Goal: Task Accomplishment & Management: Use online tool/utility

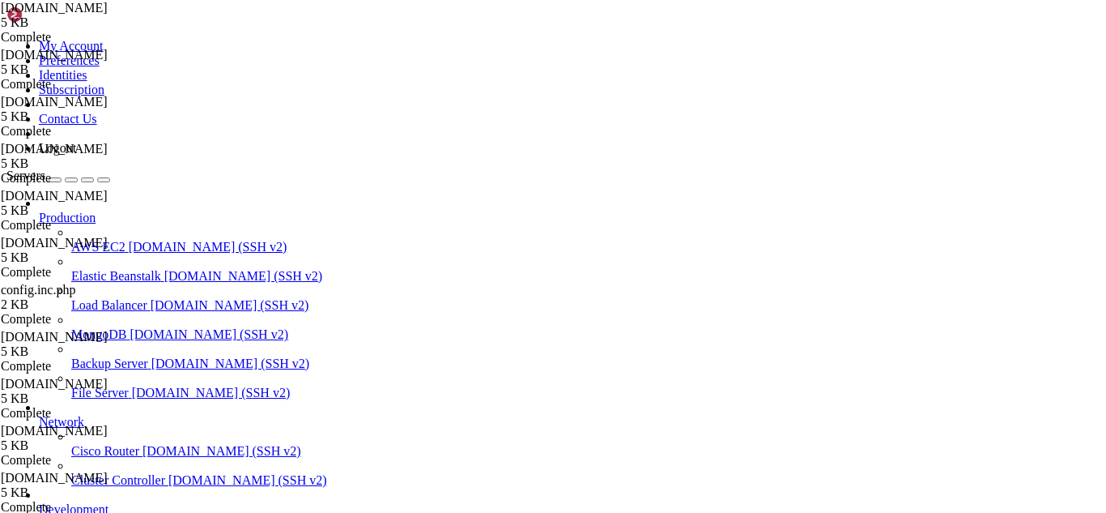
scroll to position [7, 2]
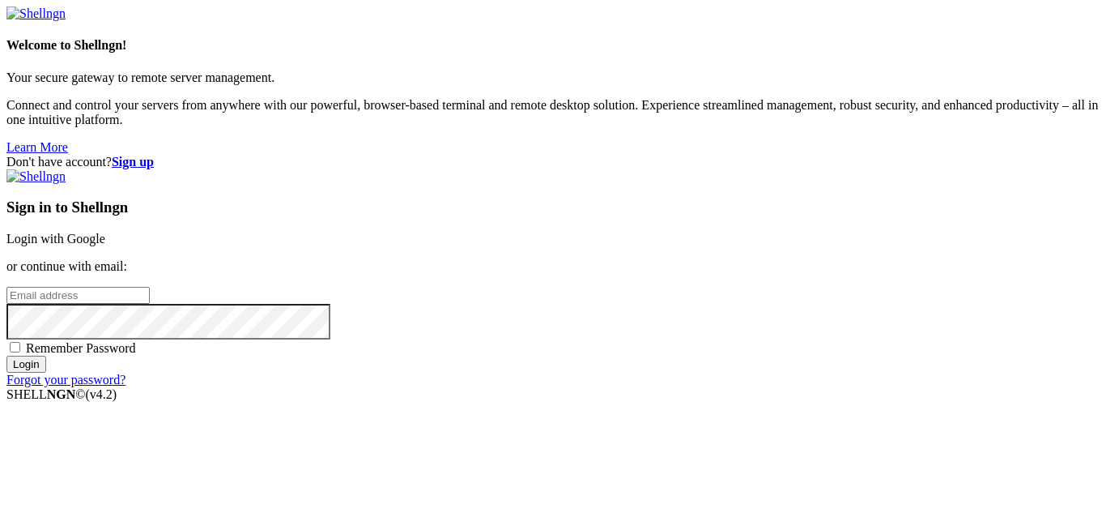
click at [105, 232] on link "Login with Google" at bounding box center [55, 239] width 99 height 14
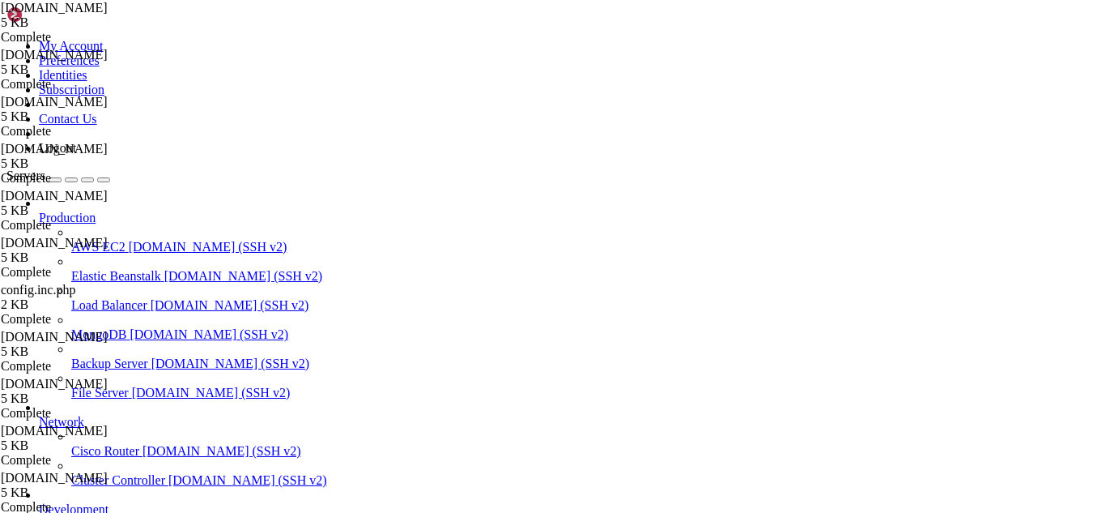
scroll to position [17527, 0]
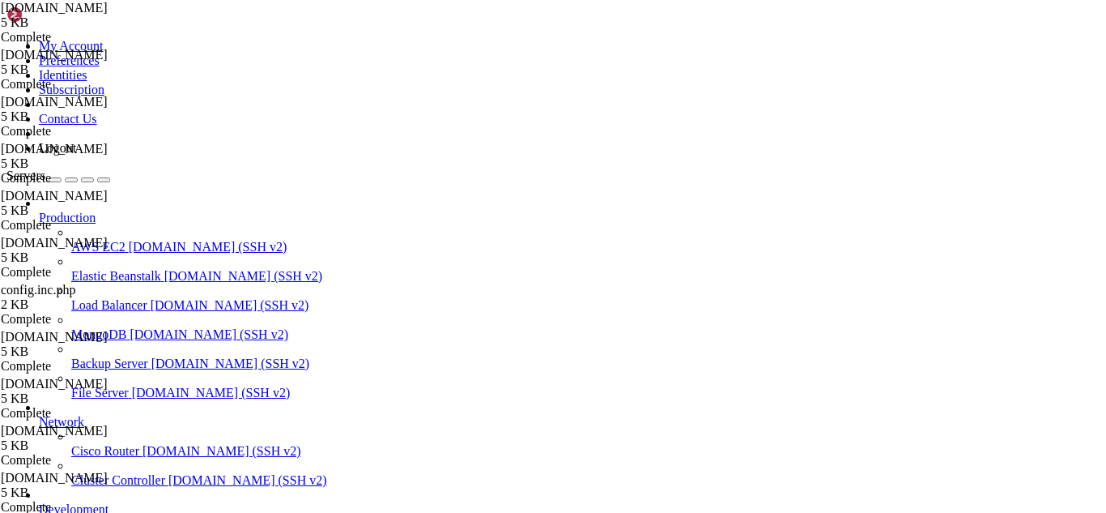
drag, startPoint x: 340, startPoint y: 58, endPoint x: 246, endPoint y: 62, distance: 94.1
paste input "/usr/share/roundcube/config/"
type input "/"
paste input "/usr/share/roundcube/config/"
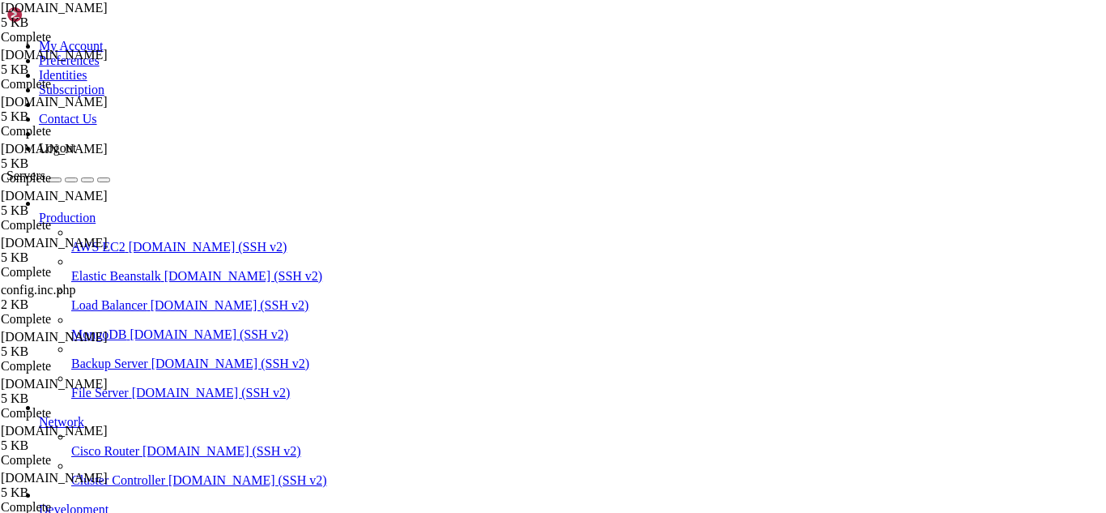
drag, startPoint x: 214, startPoint y: 1401, endPoint x: 192, endPoint y: 1387, distance: 25.8
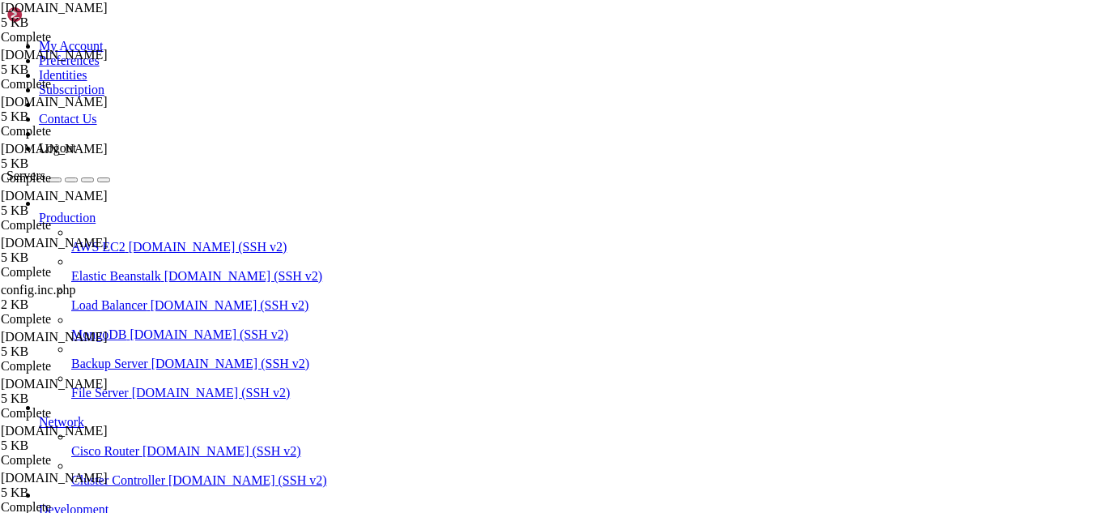
drag, startPoint x: 535, startPoint y: 1361, endPoint x: 13, endPoint y: 1269, distance: 530.5
drag, startPoint x: 455, startPoint y: 56, endPoint x: 248, endPoint y: 52, distance: 207.4
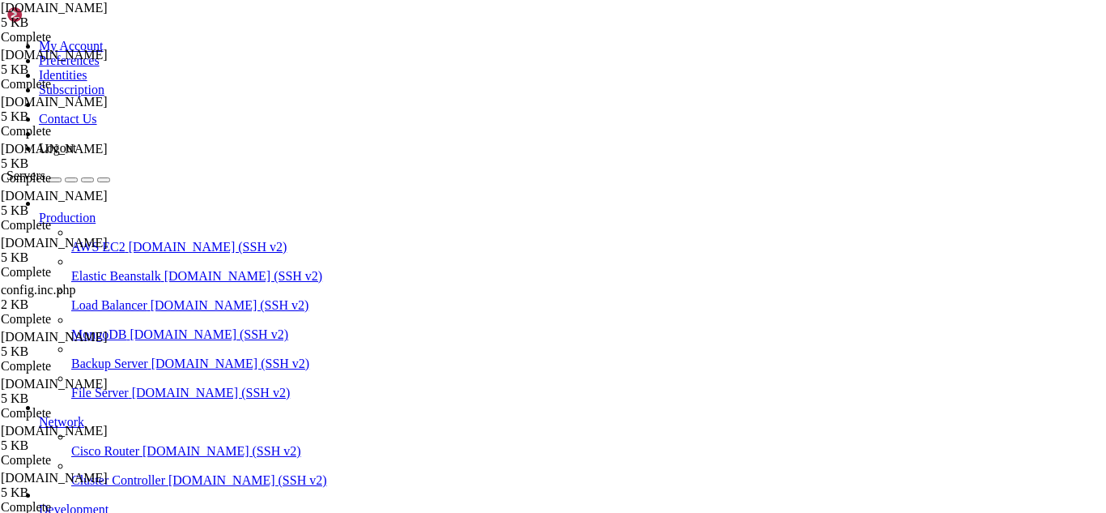
paste input "local/cwpsrv/var/services"
type input "/usr/local/cwpsrv/var/services/roundcube/config/"
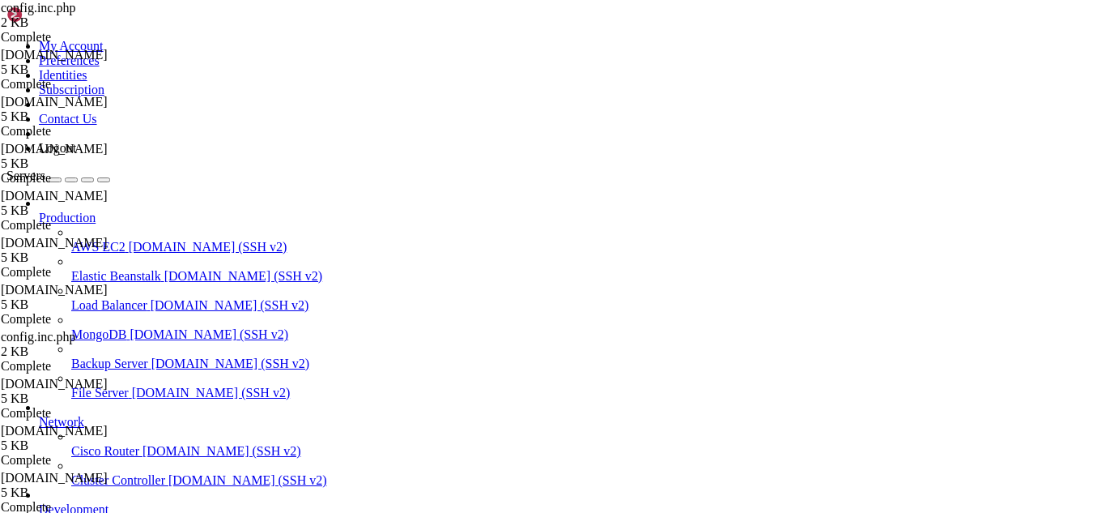
type textarea "$config['debug_level'] = 1; // 0=off, 1=errores, 2=todo"
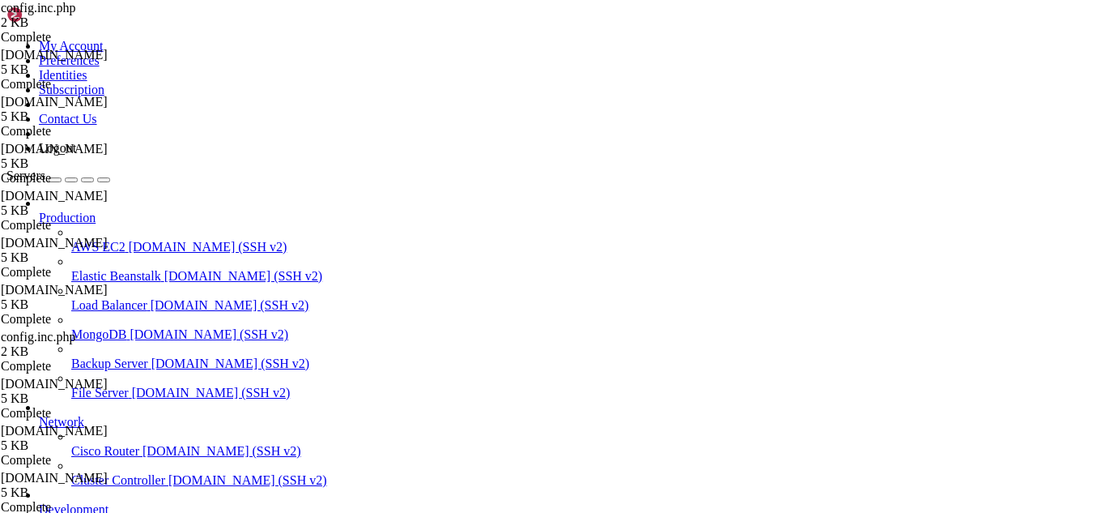
drag, startPoint x: 154, startPoint y: 1391, endPoint x: 125, endPoint y: 1376, distance: 33.0
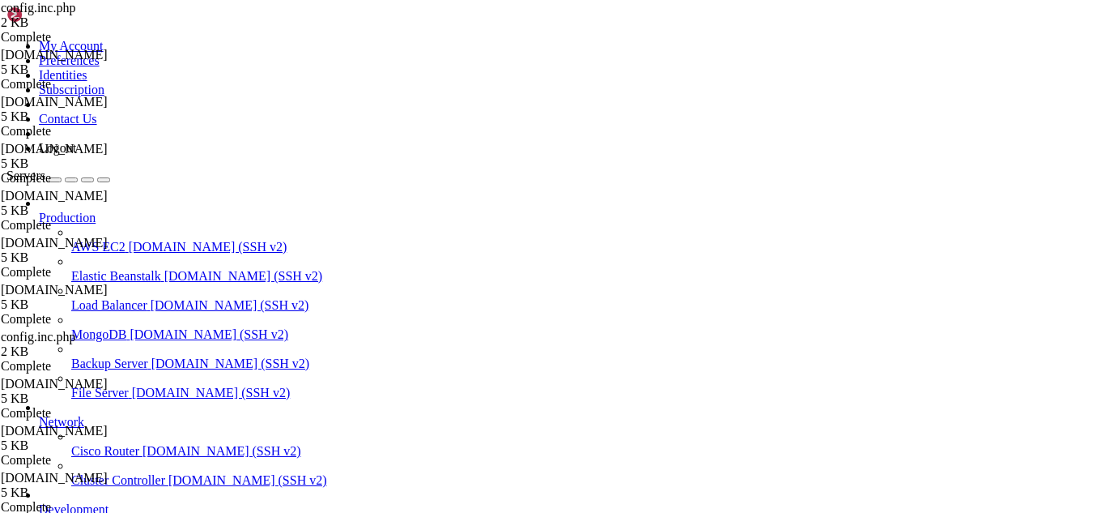
drag, startPoint x: 284, startPoint y: 1360, endPoint x: 13, endPoint y: 1034, distance: 423.8
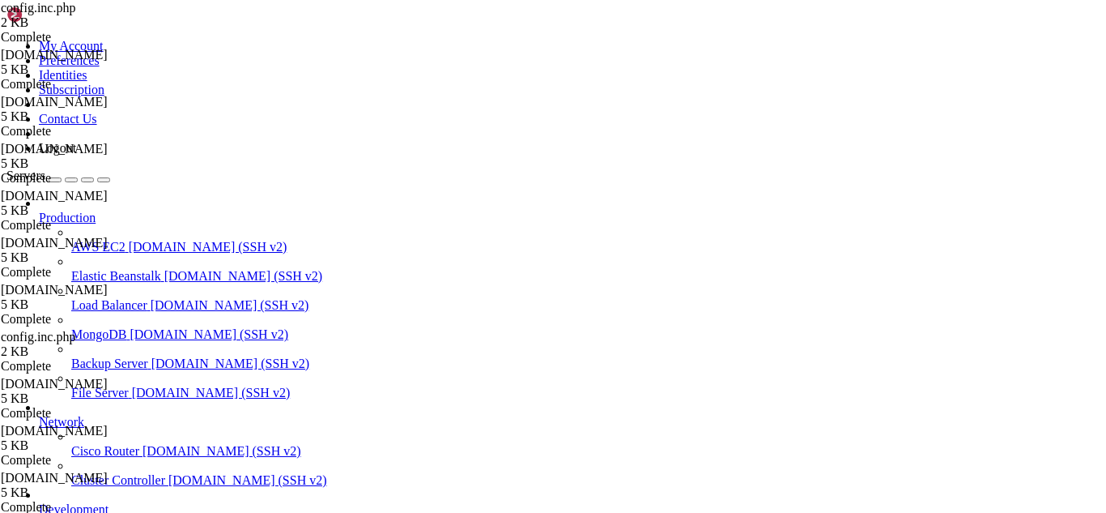
type textarea "$config['debug_level'] = 1; // 0=off, 1=errores, 2=todo"
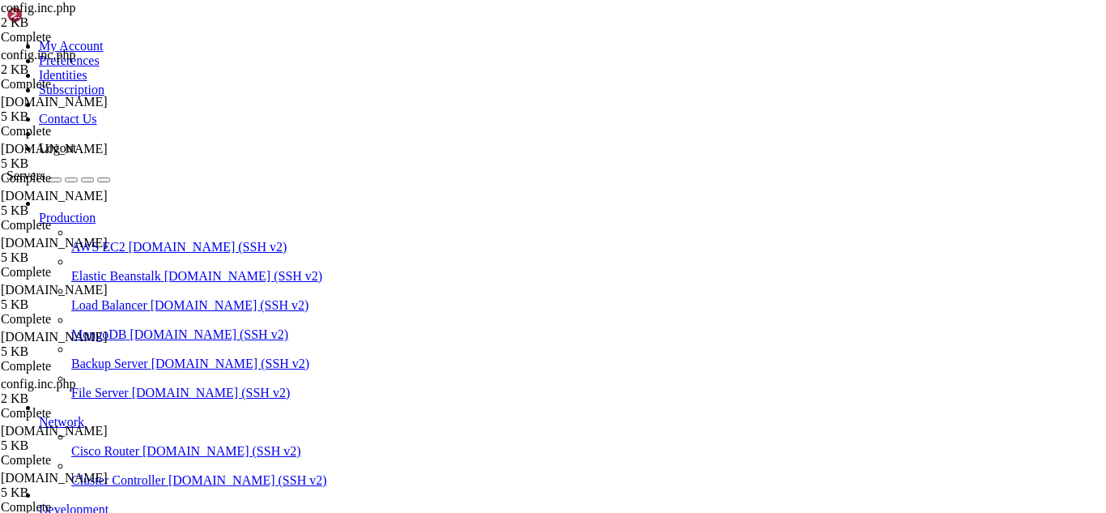
scroll to position [140, 0]
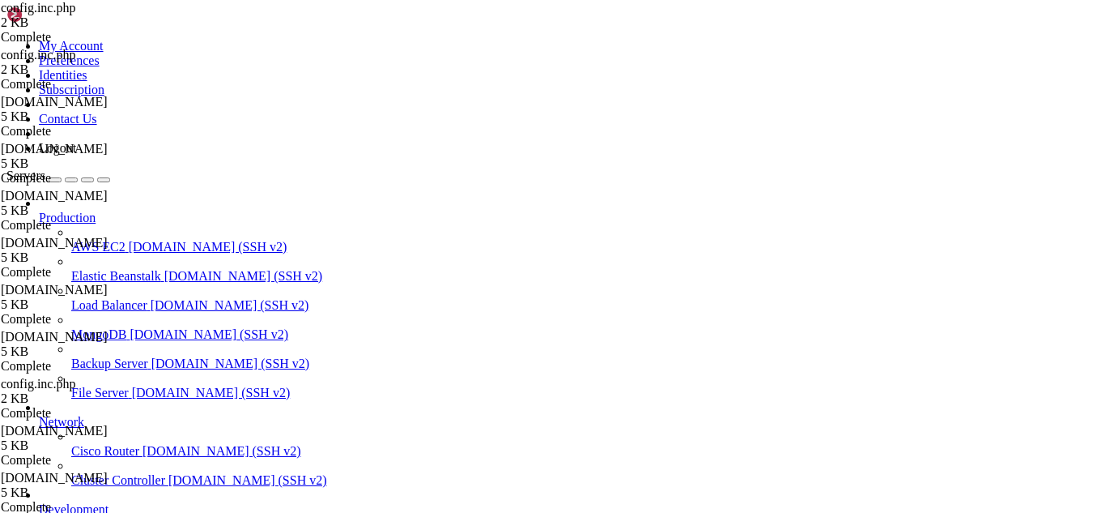
drag, startPoint x: 232, startPoint y: 1389, endPoint x: 206, endPoint y: 1397, distance: 27.2
drag, startPoint x: 593, startPoint y: 1357, endPoint x: 14, endPoint y: 1350, distance: 579.1
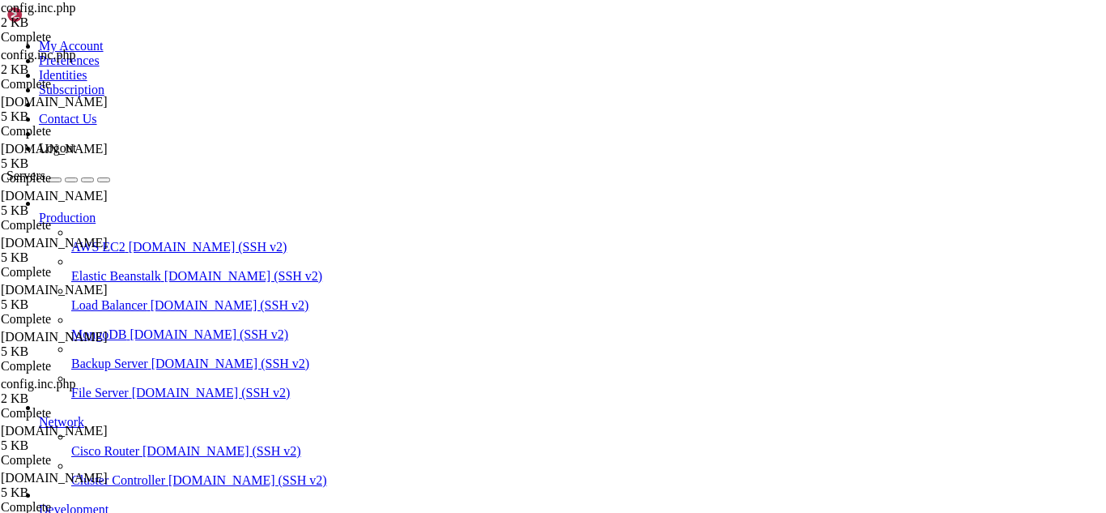
drag, startPoint x: 229, startPoint y: 1380, endPoint x: 191, endPoint y: 1387, distance: 38.8
drag, startPoint x: 258, startPoint y: 1357, endPoint x: 14, endPoint y: 1119, distance: 341.3
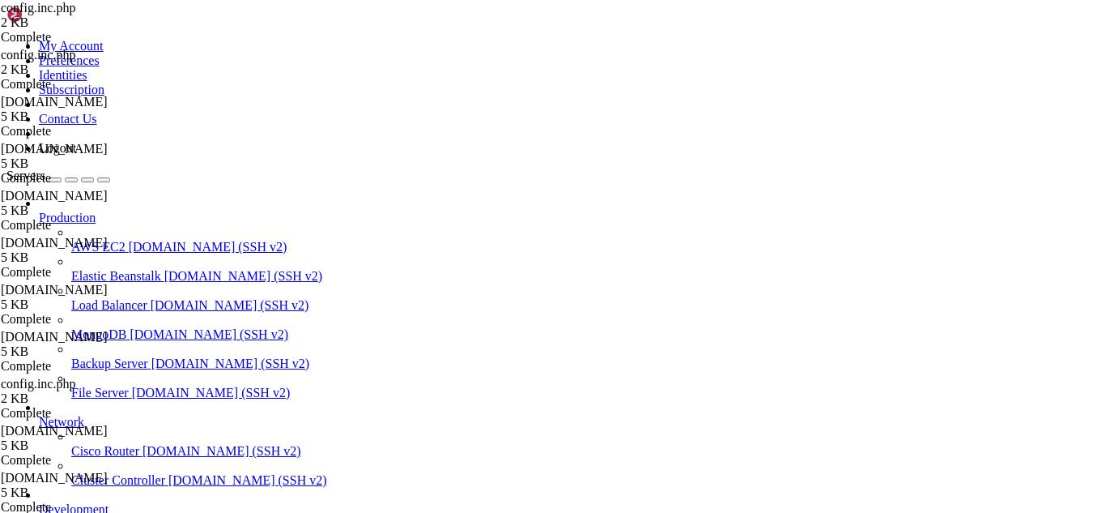
drag, startPoint x: 200, startPoint y: 1397, endPoint x: 182, endPoint y: 1389, distance: 19.6
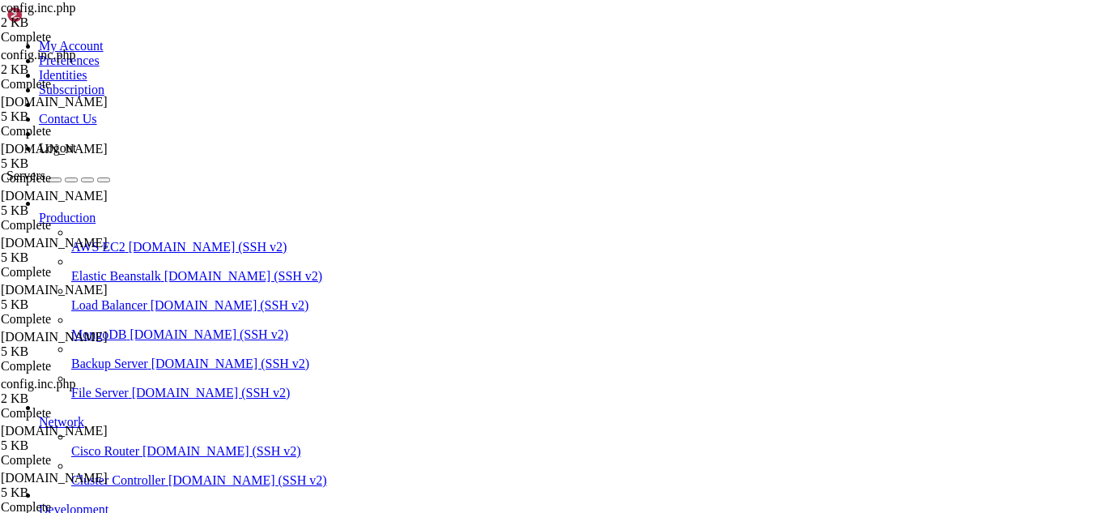
drag, startPoint x: 82, startPoint y: 1364, endPoint x: 12, endPoint y: 1238, distance: 143.6
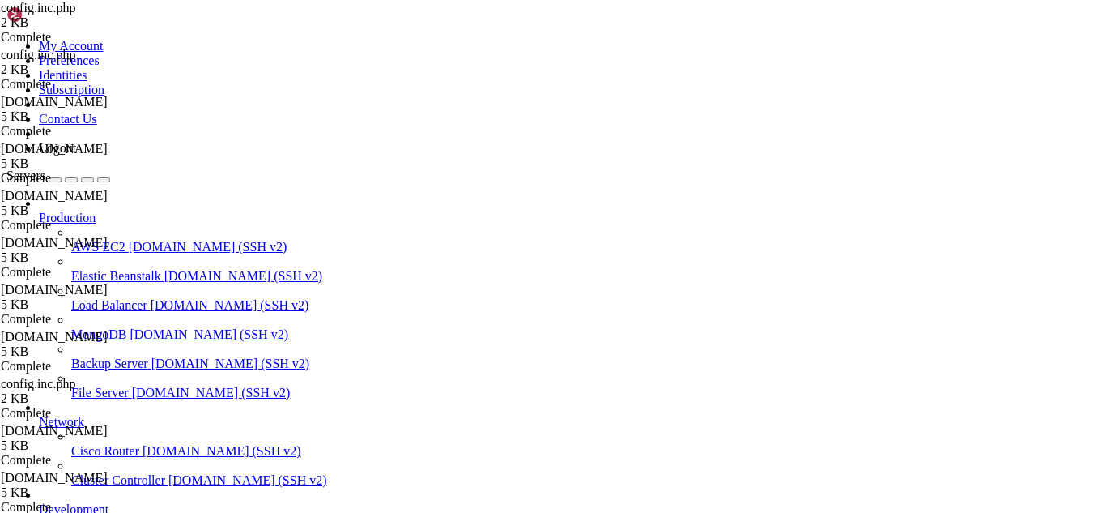
drag, startPoint x: 192, startPoint y: 1387, endPoint x: 175, endPoint y: 1387, distance: 17.0
drag, startPoint x: 531, startPoint y: 1360, endPoint x: 14, endPoint y: 1335, distance: 518.1
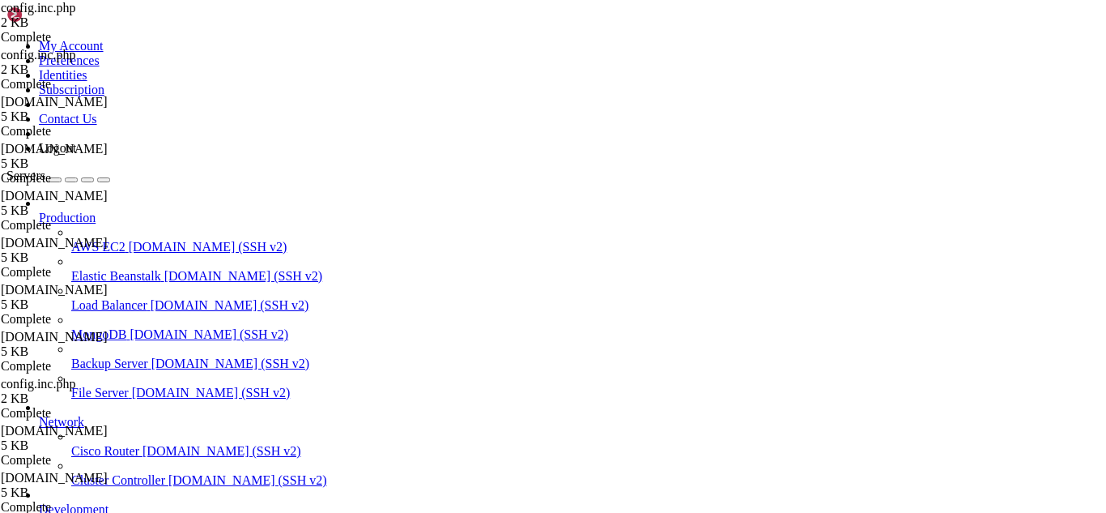
drag, startPoint x: 164, startPoint y: 1382, endPoint x: 140, endPoint y: 1377, distance: 24.9
drag, startPoint x: 138, startPoint y: 1388, endPoint x: 53, endPoint y: 1249, distance: 162.8
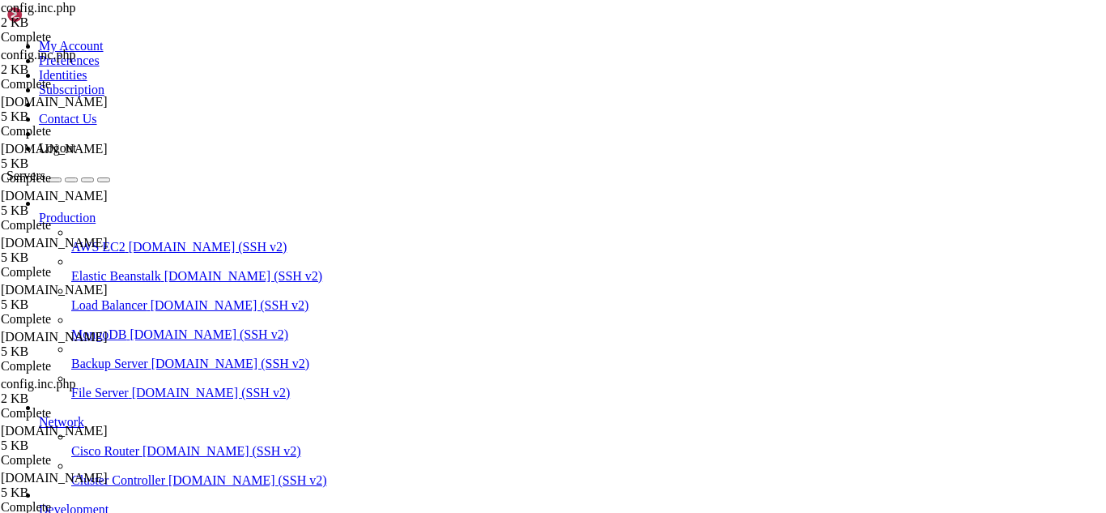
drag, startPoint x: 134, startPoint y: 1383, endPoint x: 15, endPoint y: 1225, distance: 197.8
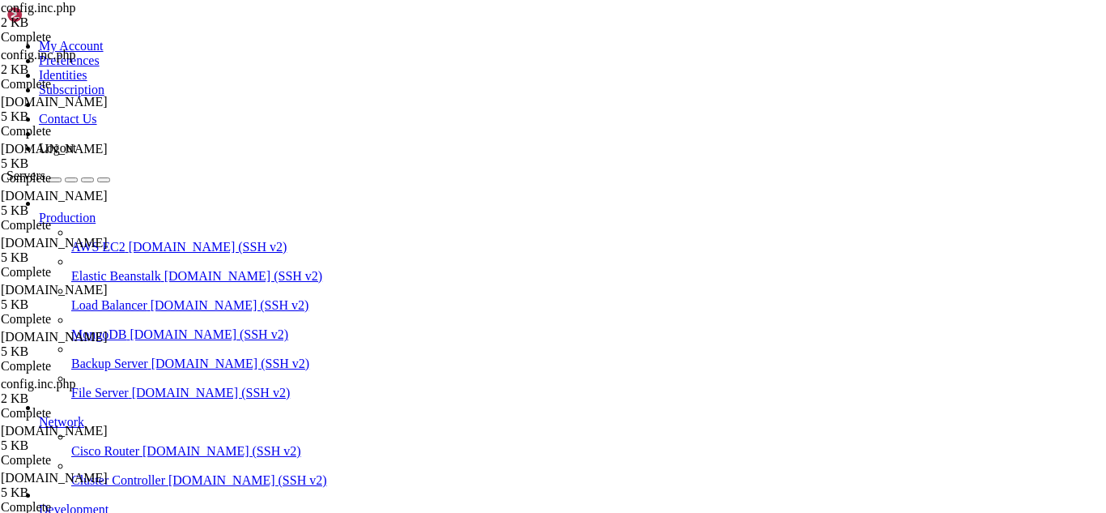
scroll to position [23006, 0]
drag, startPoint x: 211, startPoint y: 1384, endPoint x: 199, endPoint y: 1378, distance: 12.7
drag, startPoint x: 135, startPoint y: 1373, endPoint x: 15, endPoint y: 1159, distance: 245.5
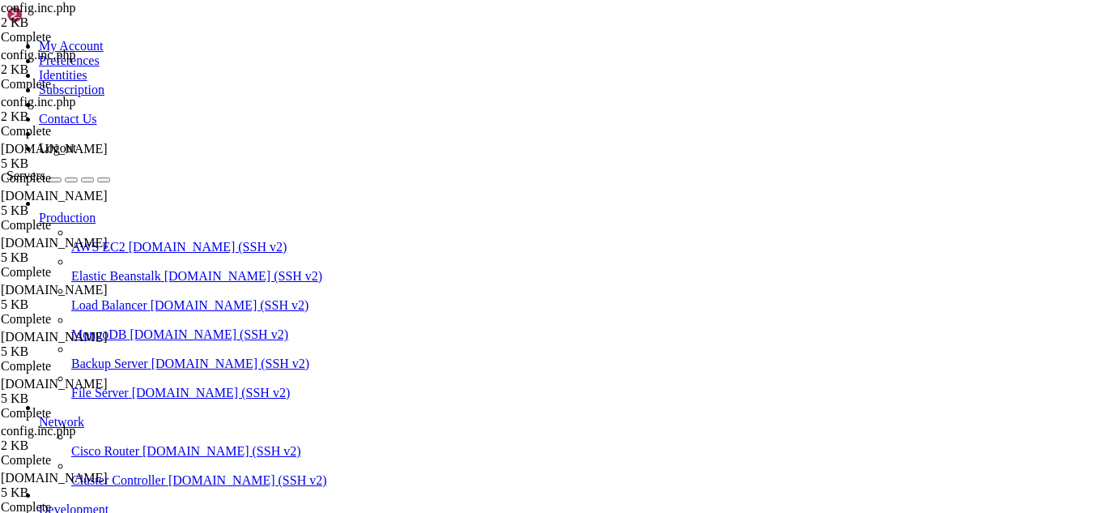
type textarea "'allow_self_signed' => false,"
drag, startPoint x: 542, startPoint y: 58, endPoint x: 223, endPoint y: 62, distance: 319.1
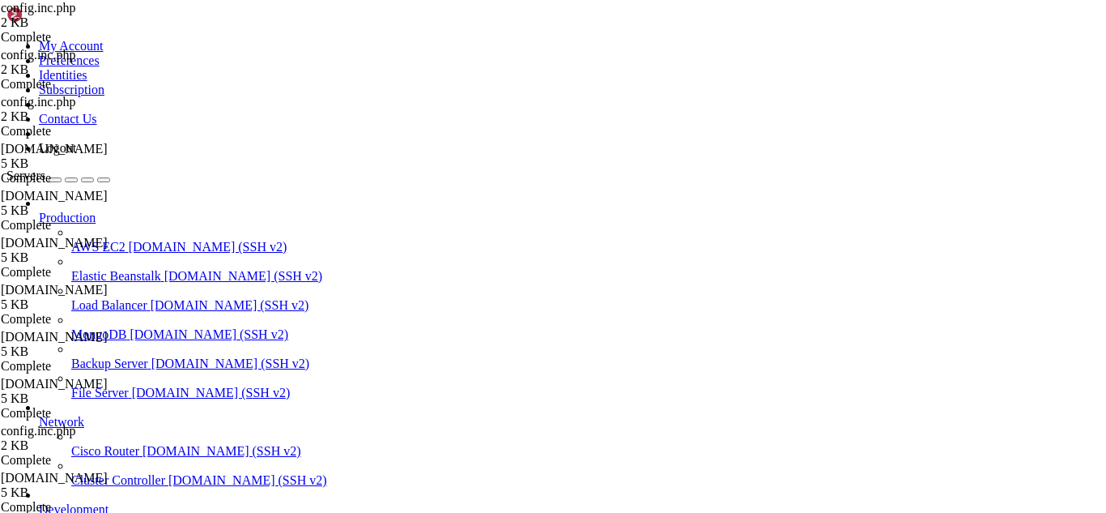
type input "/etc/postfix"
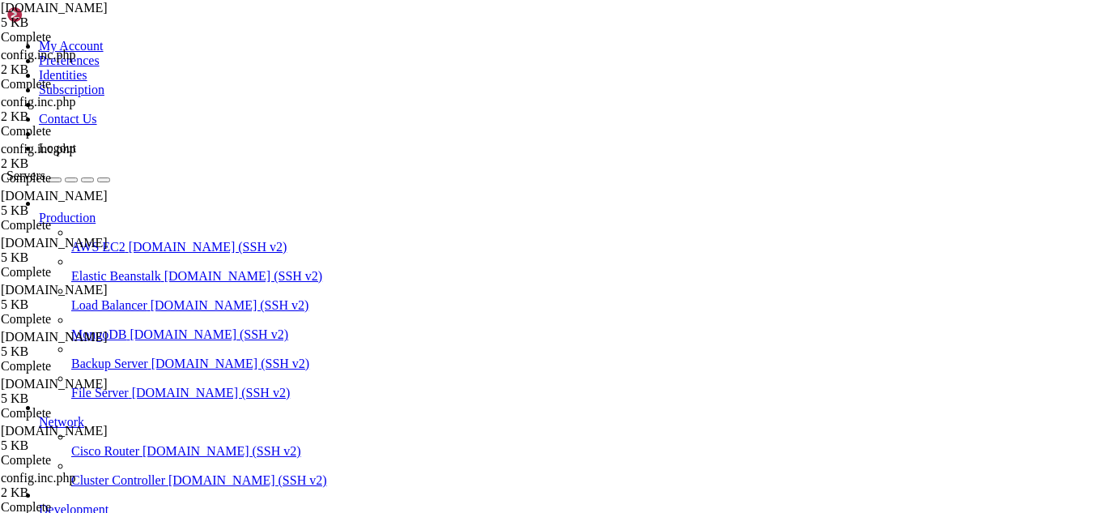
drag, startPoint x: 512, startPoint y: 331, endPoint x: 248, endPoint y: 315, distance: 264.5
paste textarea "CAfile=/etc/pki/tls/certs/hostname.bundle"
type textarea "smtpd_tls_CAfile=/etc/pki/tls/certs/hostname.bundle"
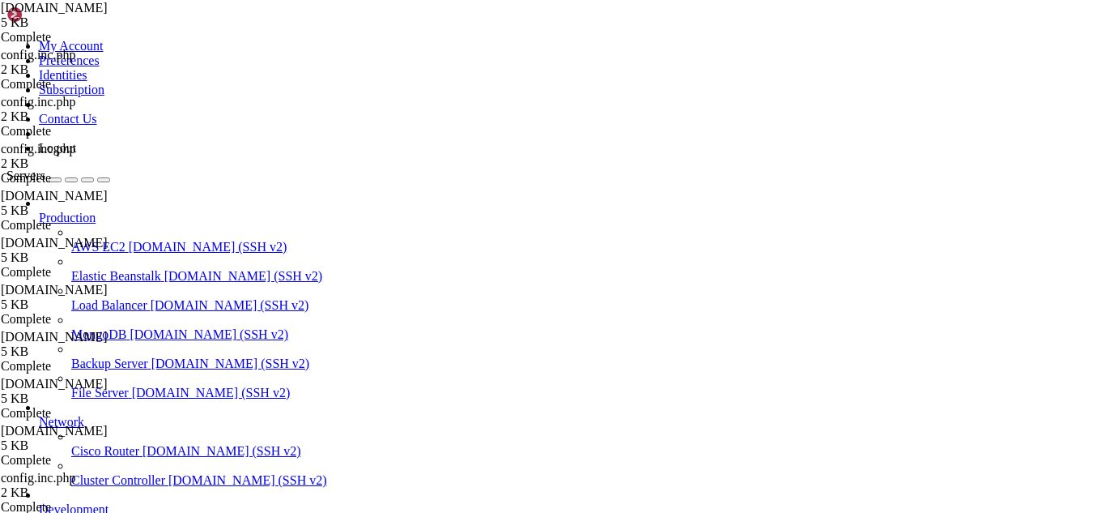
drag, startPoint x: 169, startPoint y: 1388, endPoint x: 153, endPoint y: 1384, distance: 16.7
drag, startPoint x: 353, startPoint y: 55, endPoint x: 245, endPoint y: 53, distance: 107.7
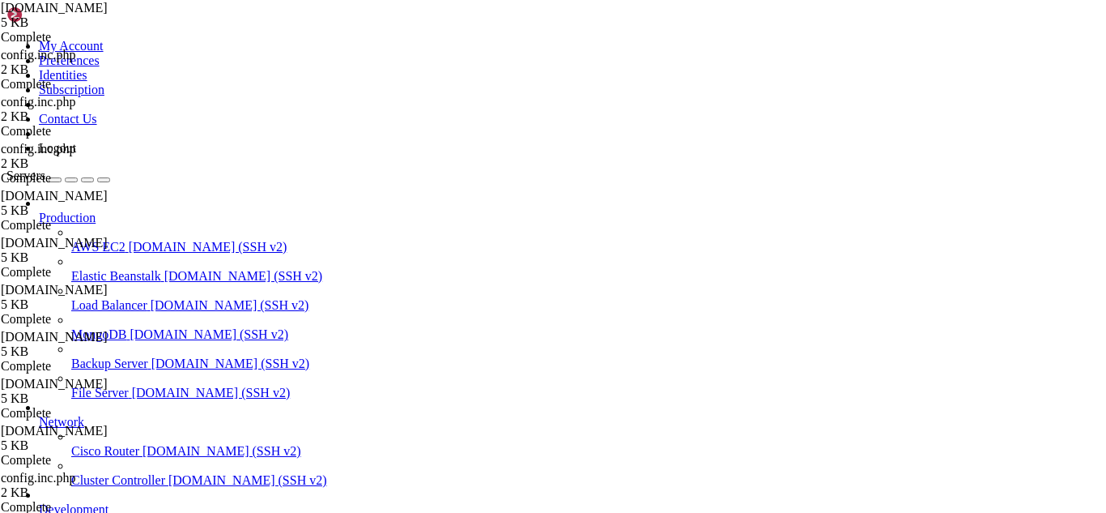
paste input "dovecot/conf.d/"
type input "/etc/dovecot/conf.d/"
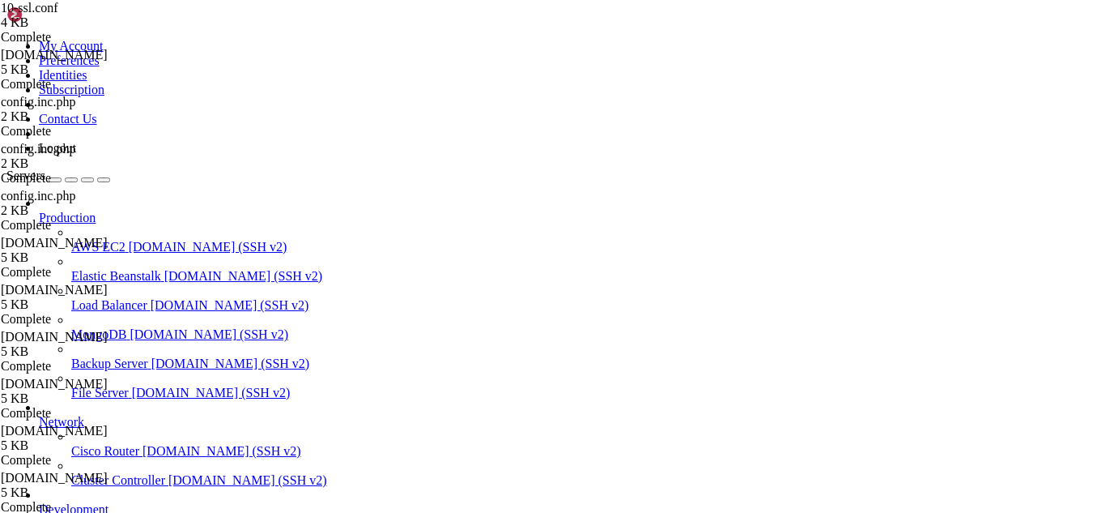
type textarea "#ssl_options ="
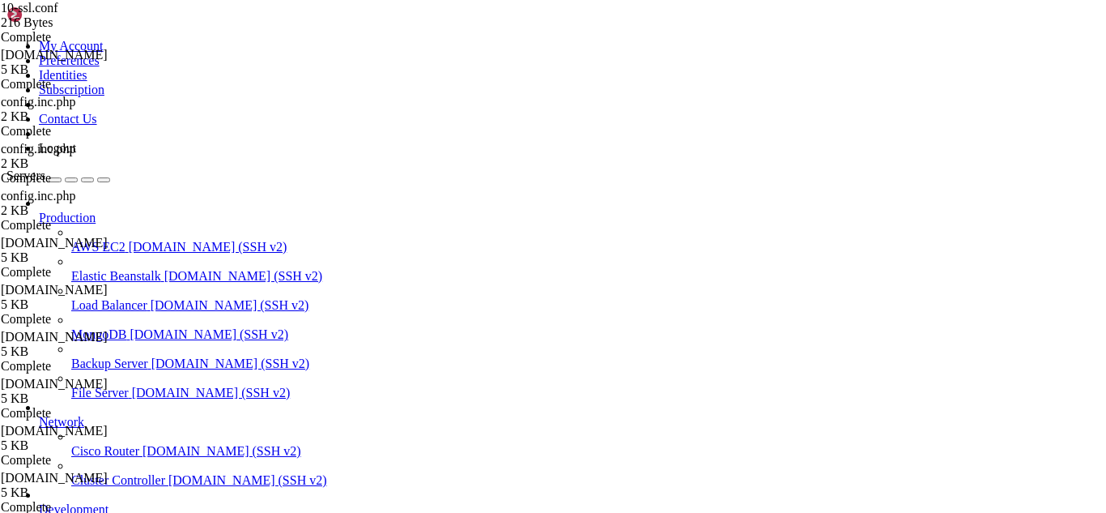
scroll to position [23075, 0]
drag, startPoint x: 231, startPoint y: 1393, endPoint x: 209, endPoint y: 1389, distance: 22.2
drag, startPoint x: 207, startPoint y: 1390, endPoint x: 174, endPoint y: 1368, distance: 39.1
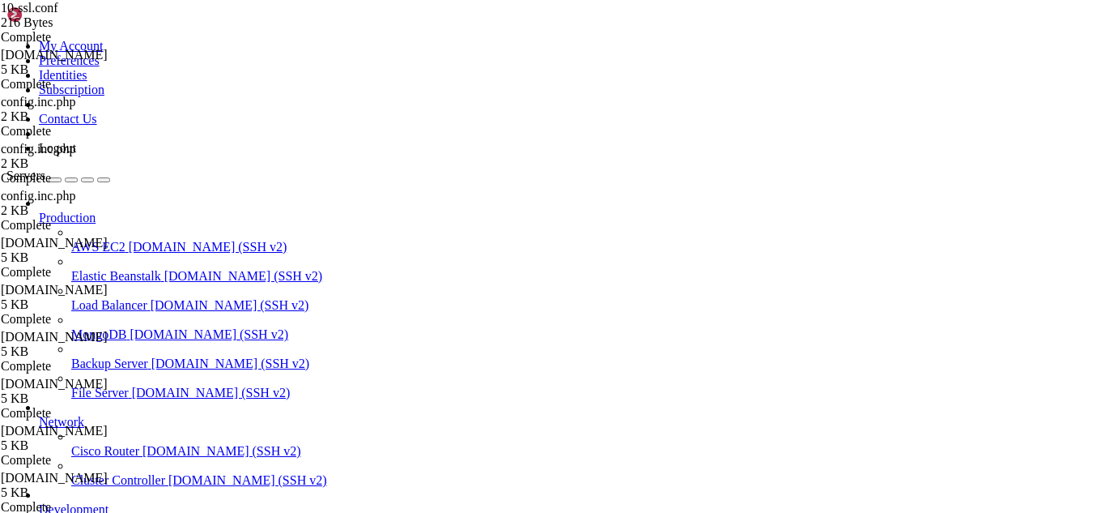
drag, startPoint x: 161, startPoint y: 1385, endPoint x: 145, endPoint y: 1381, distance: 16.7
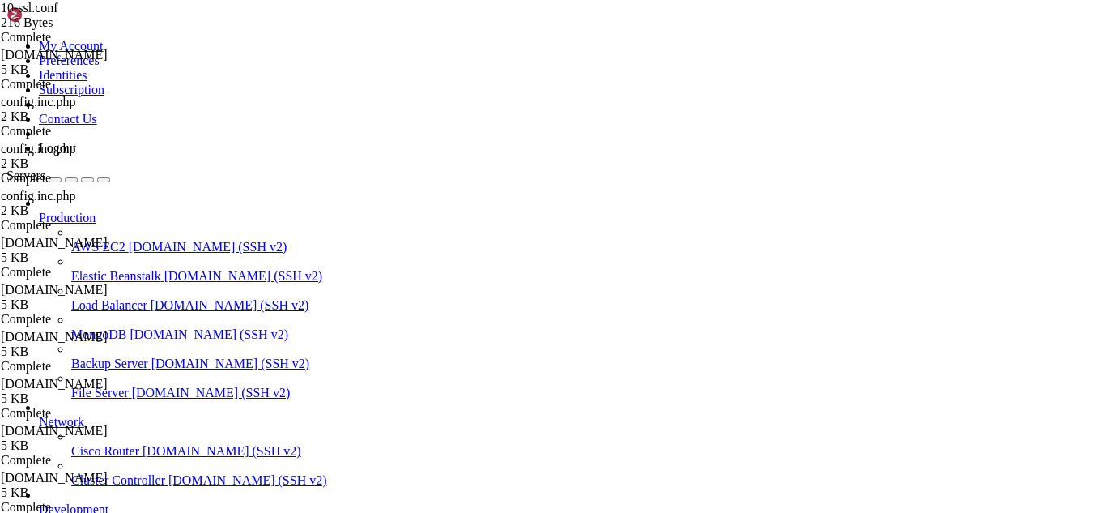
drag, startPoint x: 404, startPoint y: 141, endPoint x: 234, endPoint y: 81, distance: 180.3
type textarea "ssl = required ssl_cert = </etc/pki/tls/certs/hostname.cert"
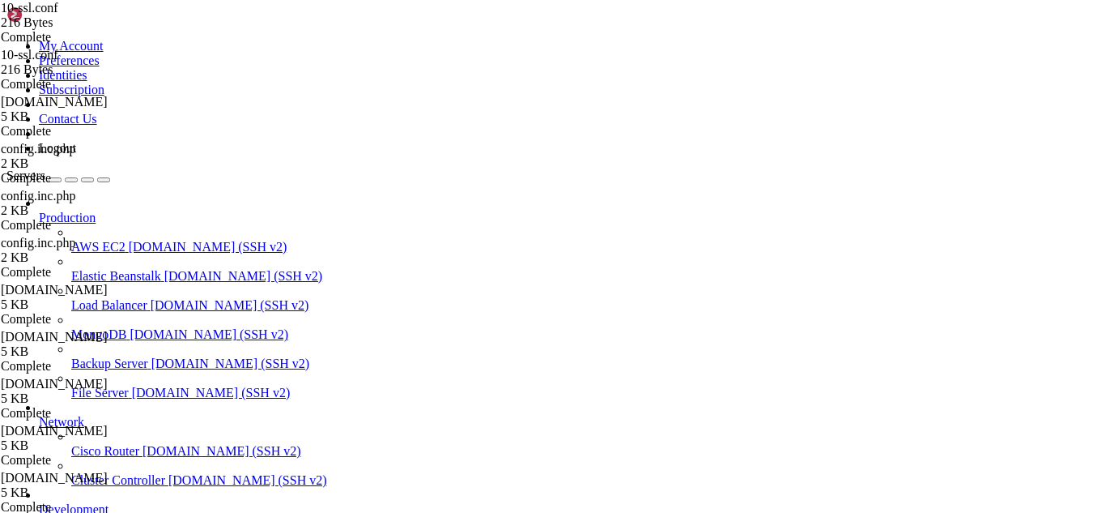
drag, startPoint x: 181, startPoint y: 1382, endPoint x: 162, endPoint y: 1381, distance: 19.5
drag, startPoint x: 131, startPoint y: 1377, endPoint x: 12, endPoint y: 1325, distance: 129.8
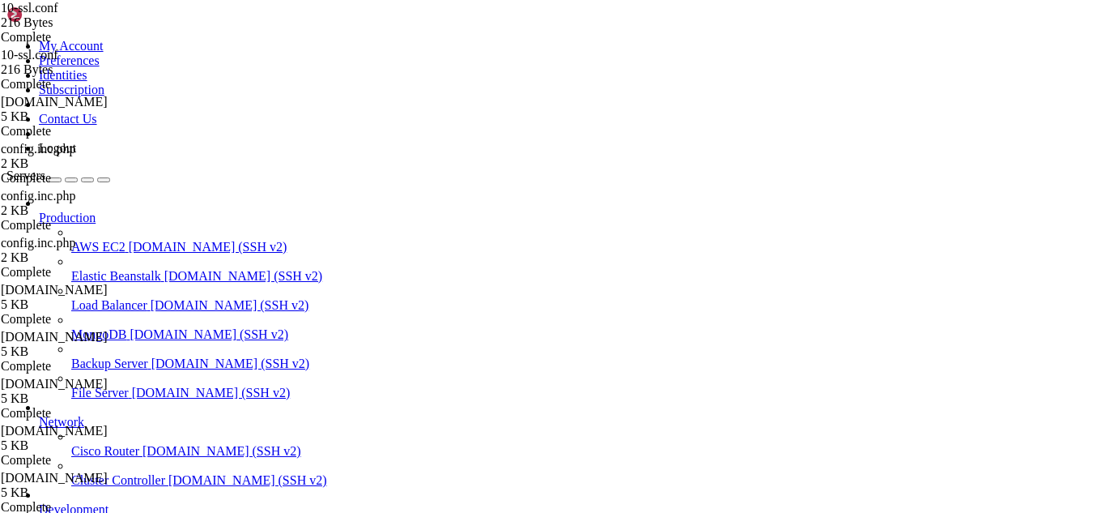
drag, startPoint x: 193, startPoint y: 1387, endPoint x: 148, endPoint y: 1361, distance: 51.5
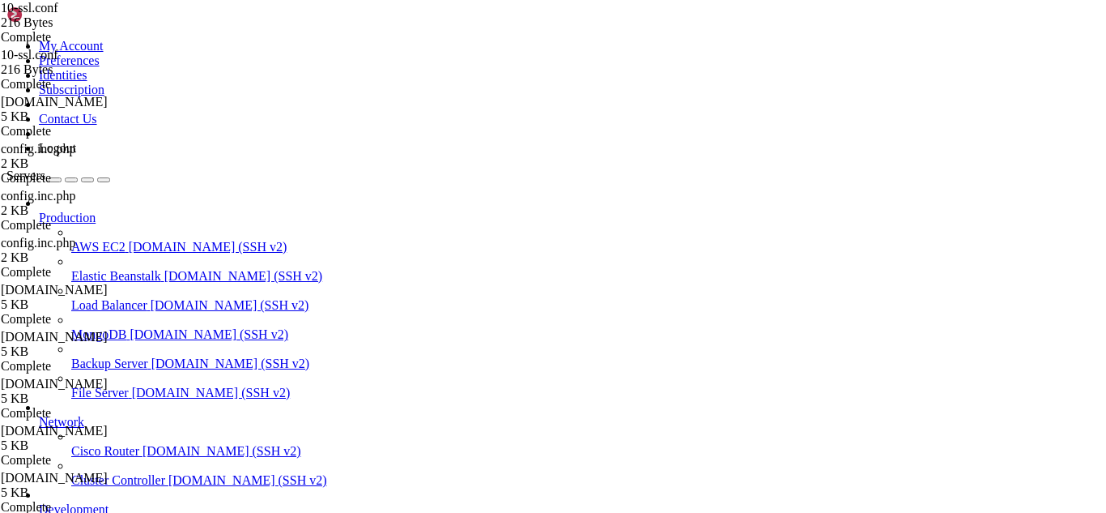
drag, startPoint x: 342, startPoint y: 1373, endPoint x: 13, endPoint y: 1050, distance: 460.5
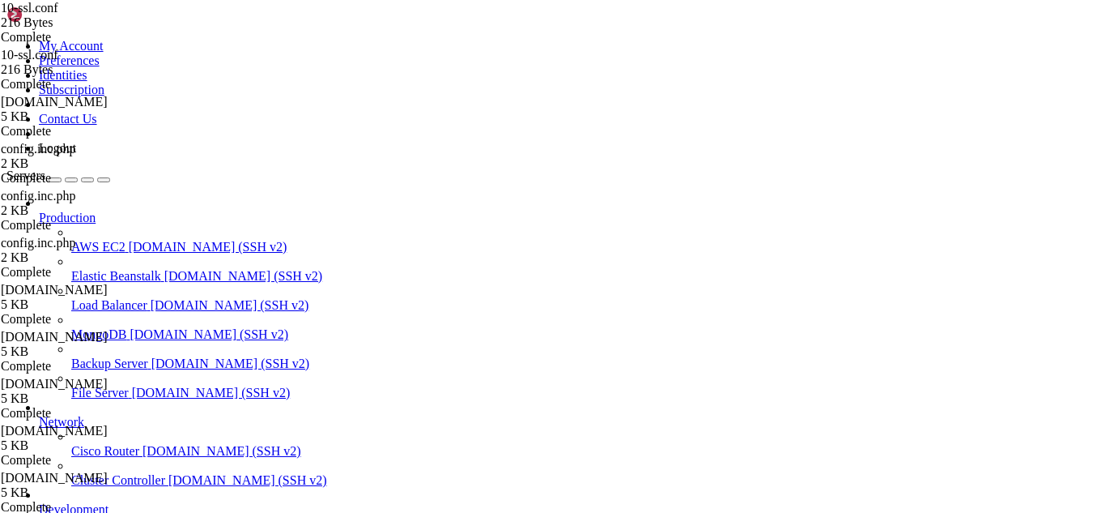
drag, startPoint x: 206, startPoint y: 1392, endPoint x: 186, endPoint y: 1385, distance: 20.8
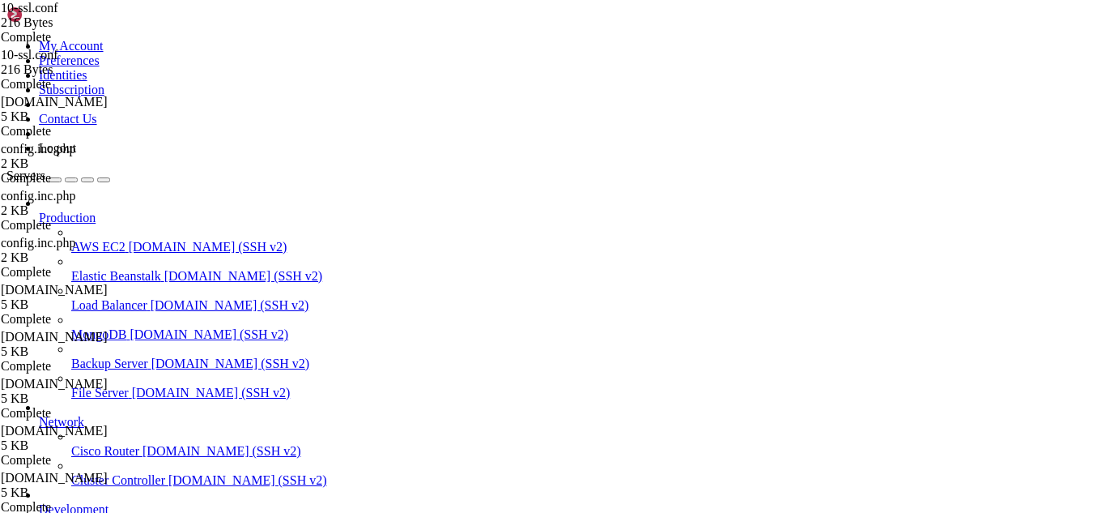
drag, startPoint x: 371, startPoint y: 134, endPoint x: 219, endPoint y: 86, distance: 159.6
type textarea "ssl_cert = </etc/pki/tls/certs/hostname.cert ssl_key = </etc/pki/tls/private/ho…"
type textarea "s"
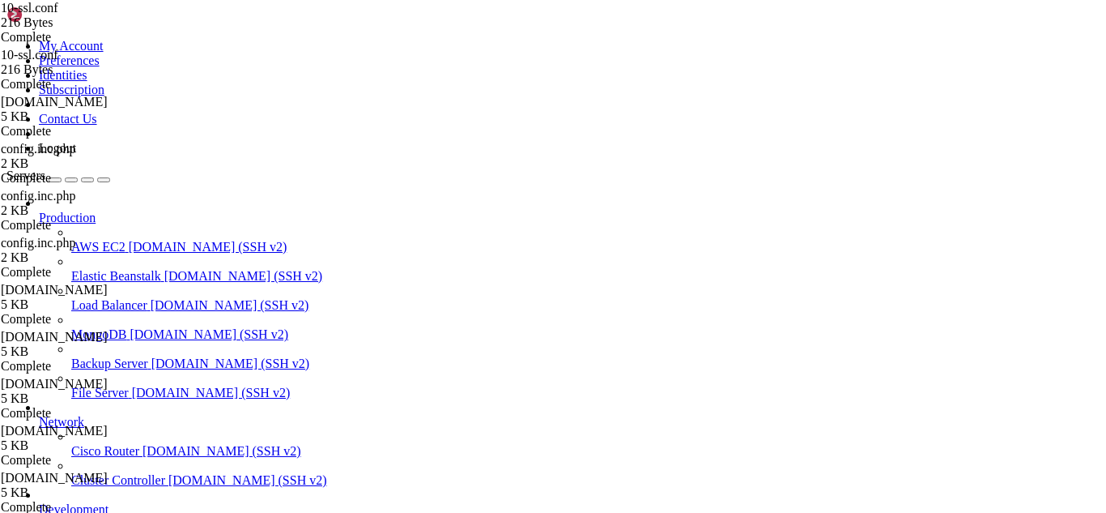
drag, startPoint x: 187, startPoint y: 1395, endPoint x: 161, endPoint y: 1384, distance: 28.0
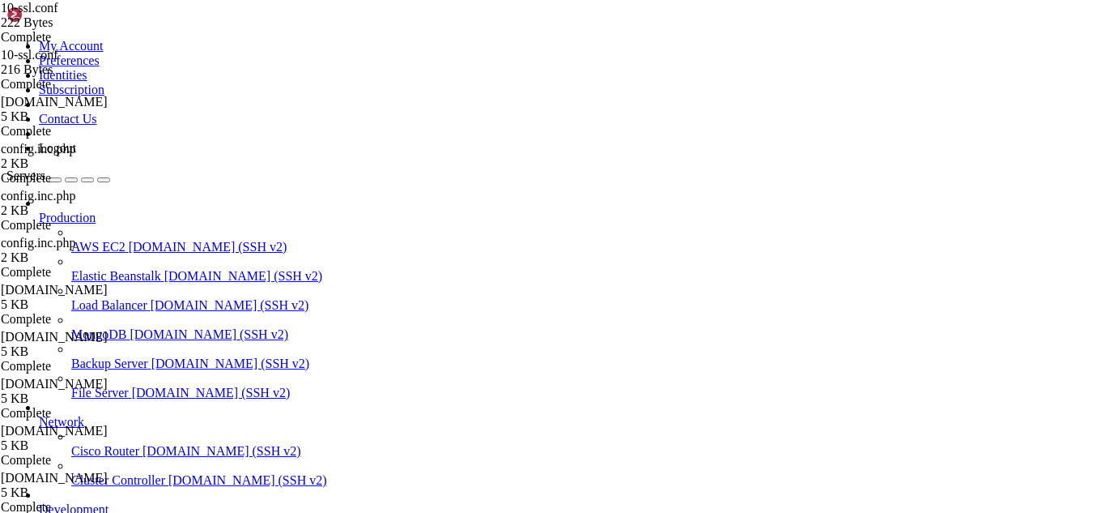
scroll to position [27137, 0]
drag, startPoint x: 178, startPoint y: 1385, endPoint x: 165, endPoint y: 1380, distance: 13.8
drag, startPoint x: 136, startPoint y: 1374, endPoint x: 13, endPoint y: 1335, distance: 129.3
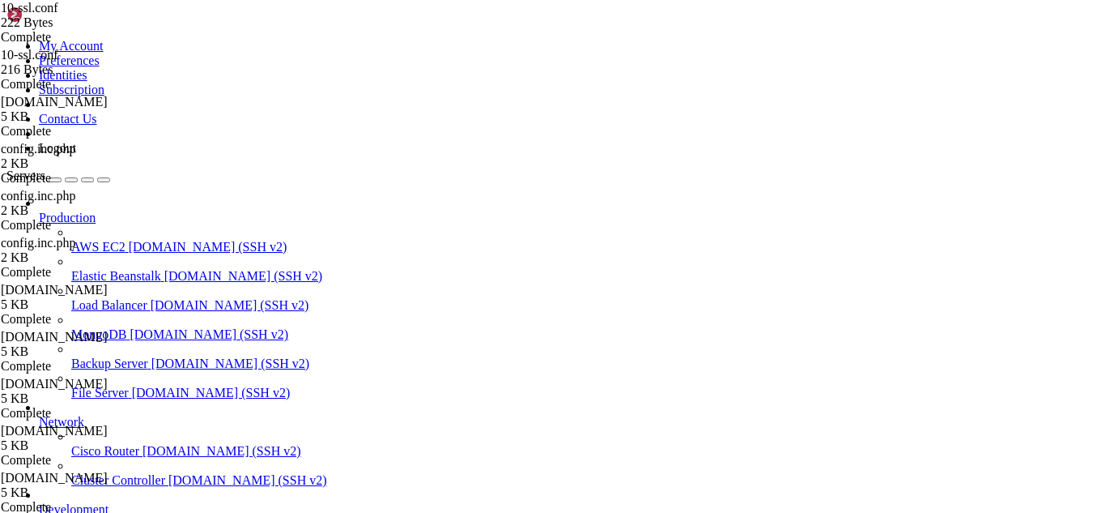
scroll to position [27150, 0]
drag, startPoint x: 210, startPoint y: 1385, endPoint x: 167, endPoint y: 1365, distance: 47.5
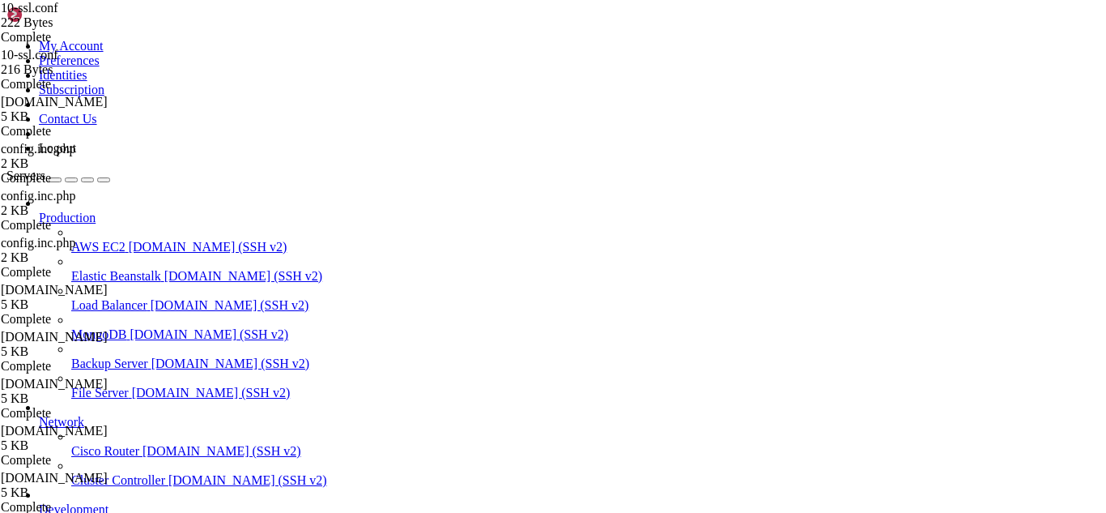
scroll to position [27453, 0]
drag, startPoint x: 187, startPoint y: 1358, endPoint x: 13, endPoint y: 1090, distance: 319.7
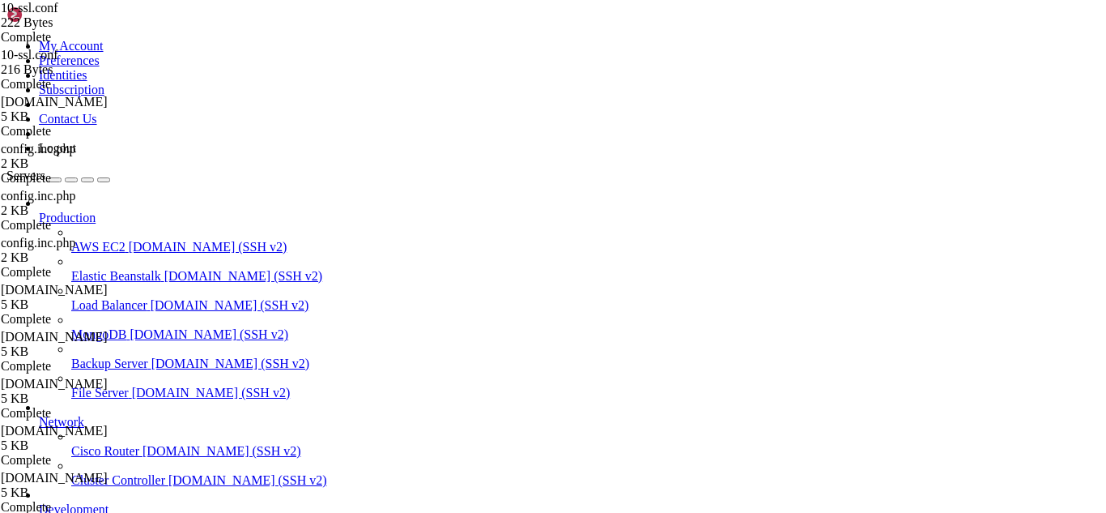
scroll to position [28431, 0]
drag, startPoint x: 181, startPoint y: 1387, endPoint x: 161, endPoint y: 1379, distance: 21.5
drag, startPoint x: 139, startPoint y: 1370, endPoint x: 15, endPoint y: 1230, distance: 187.6
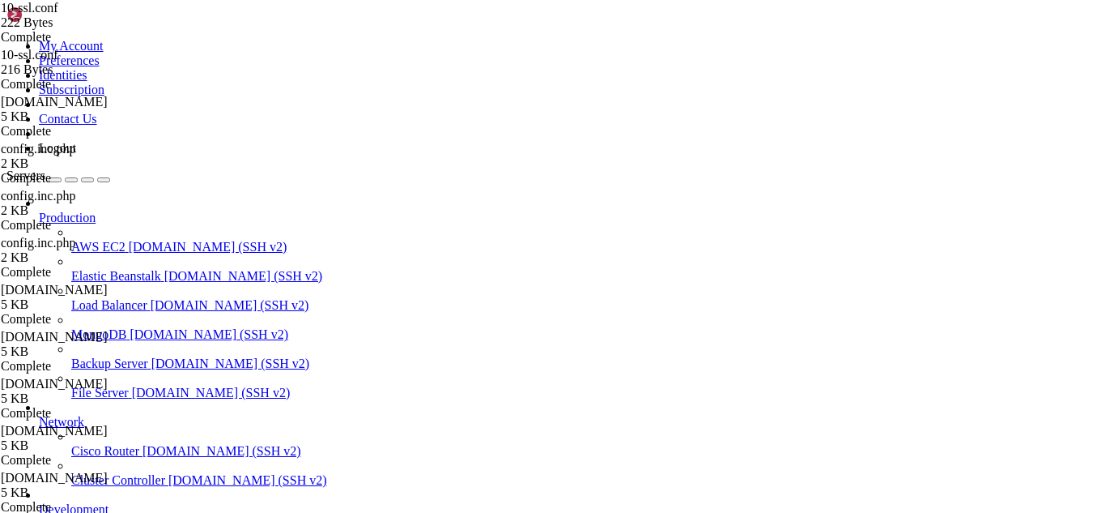
drag, startPoint x: 160, startPoint y: 1394, endPoint x: 133, endPoint y: 1374, distance: 33.0
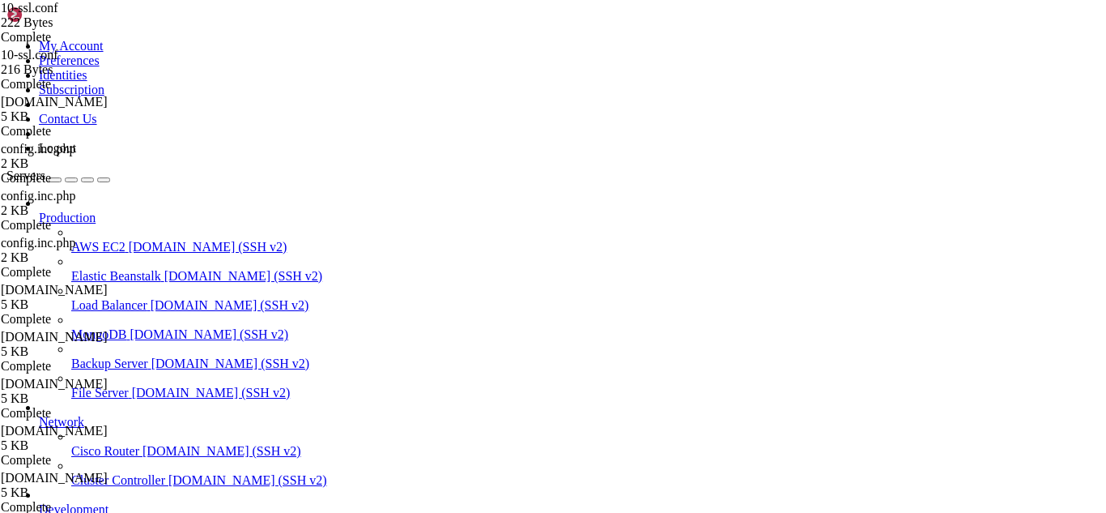
drag, startPoint x: 465, startPoint y: 1356, endPoint x: 12, endPoint y: 1325, distance: 453.8
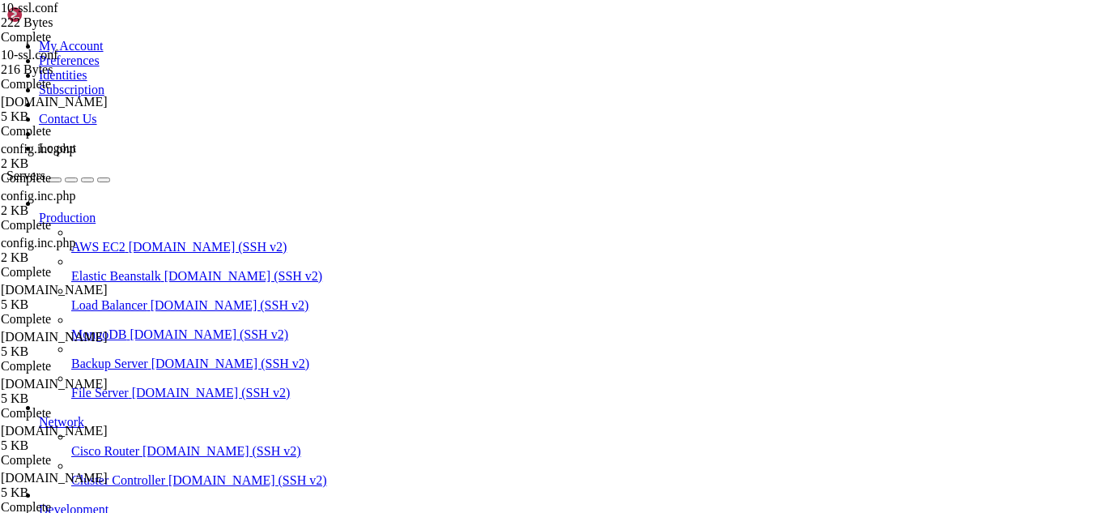
scroll to position [29023, 0]
drag, startPoint x: 189, startPoint y: 1395, endPoint x: 161, endPoint y: 1377, distance: 32.8
drag, startPoint x: 204, startPoint y: 1379, endPoint x: 187, endPoint y: 1377, distance: 17.2
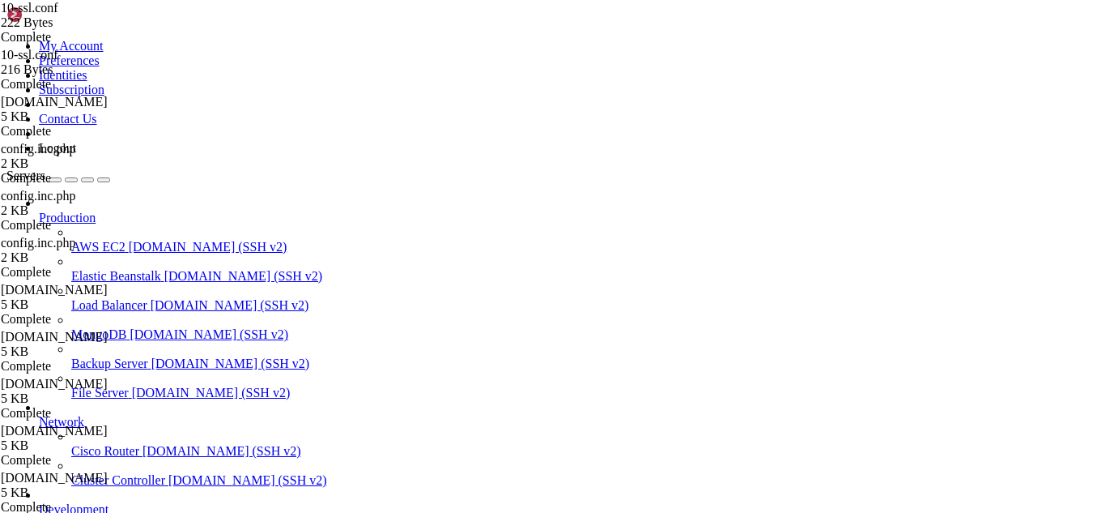
drag, startPoint x: 405, startPoint y: 135, endPoint x: 218, endPoint y: 77, distance: 196.0
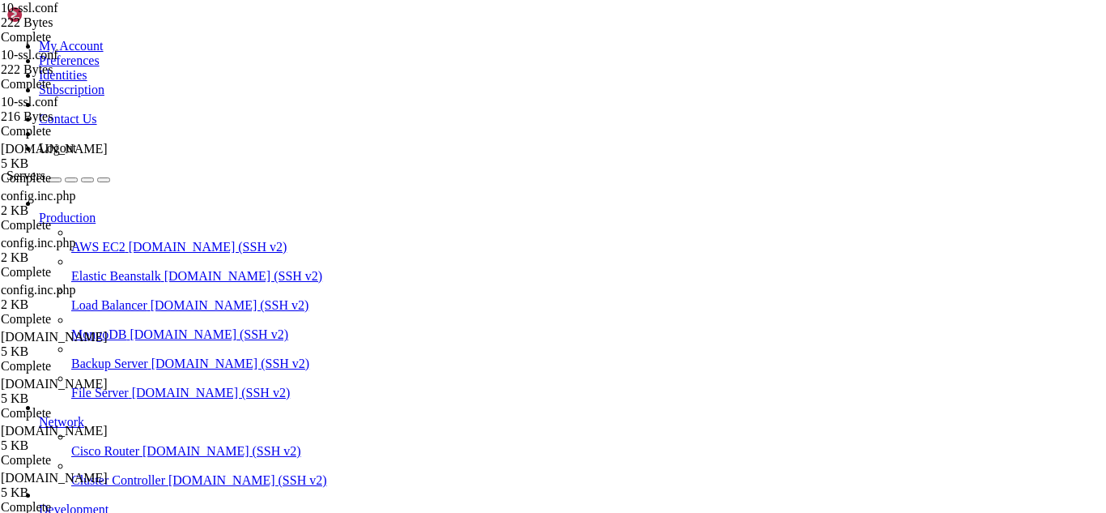
type textarea "ssl_cert = </etc/pki/tls/certs/hostname.cert ssl_key = </etc/pki/tls/private/ho…"
drag, startPoint x: 170, startPoint y: 1387, endPoint x: 162, endPoint y: 1383, distance: 8.7
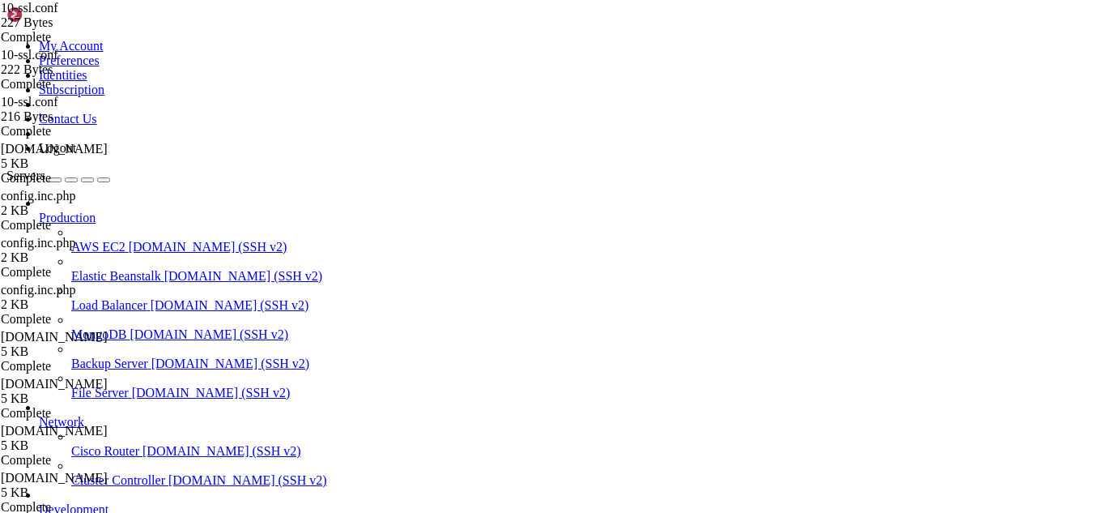
drag, startPoint x: 174, startPoint y: 1382, endPoint x: 152, endPoint y: 1381, distance: 21.9
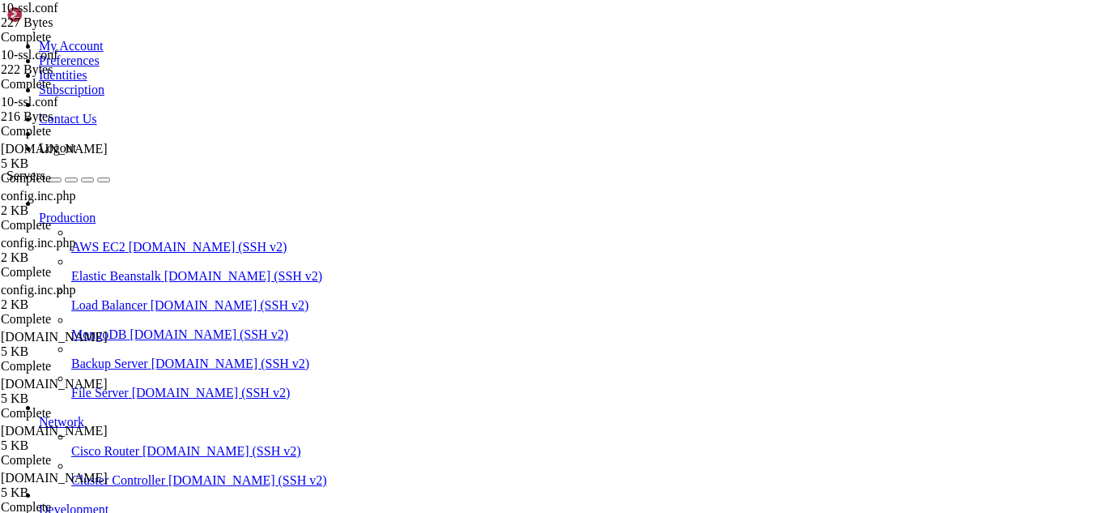
drag, startPoint x: 331, startPoint y: 1371, endPoint x: 14, endPoint y: 1088, distance: 425.6
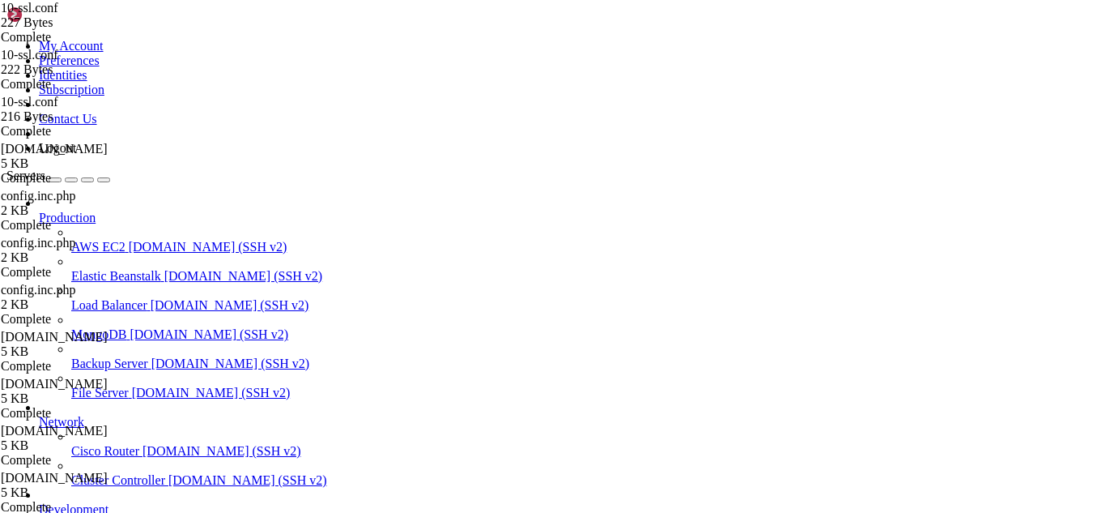
drag, startPoint x: 248, startPoint y: 1388, endPoint x: 220, endPoint y: 1382, distance: 28.1
drag, startPoint x: 176, startPoint y: 1382, endPoint x: 163, endPoint y: 1382, distance: 13.0
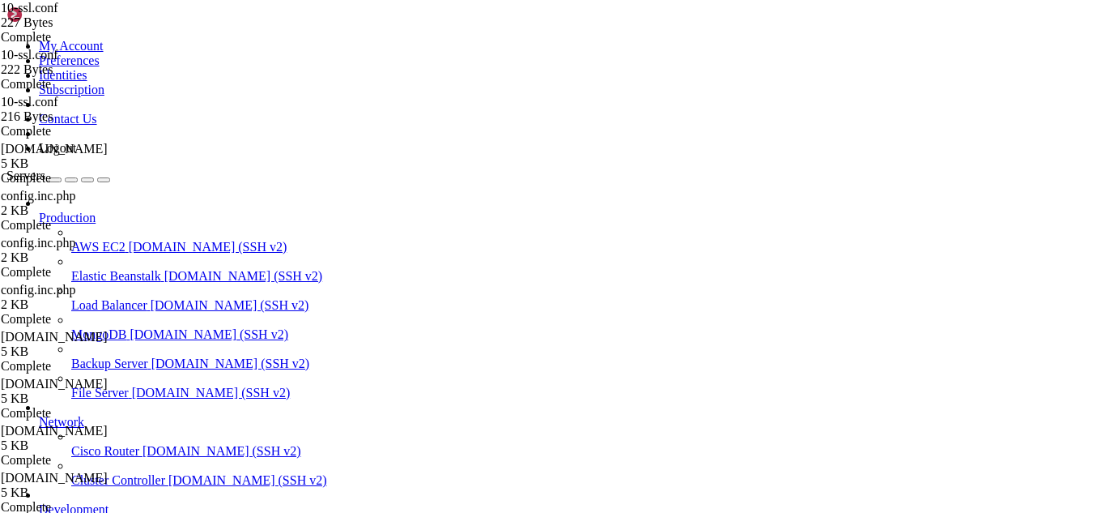
scroll to position [31157, 0]
drag, startPoint x: 215, startPoint y: 1382, endPoint x: 197, endPoint y: 1379, distance: 18.9
drag, startPoint x: 782, startPoint y: 1376, endPoint x: 15, endPoint y: 1061, distance: 829.1
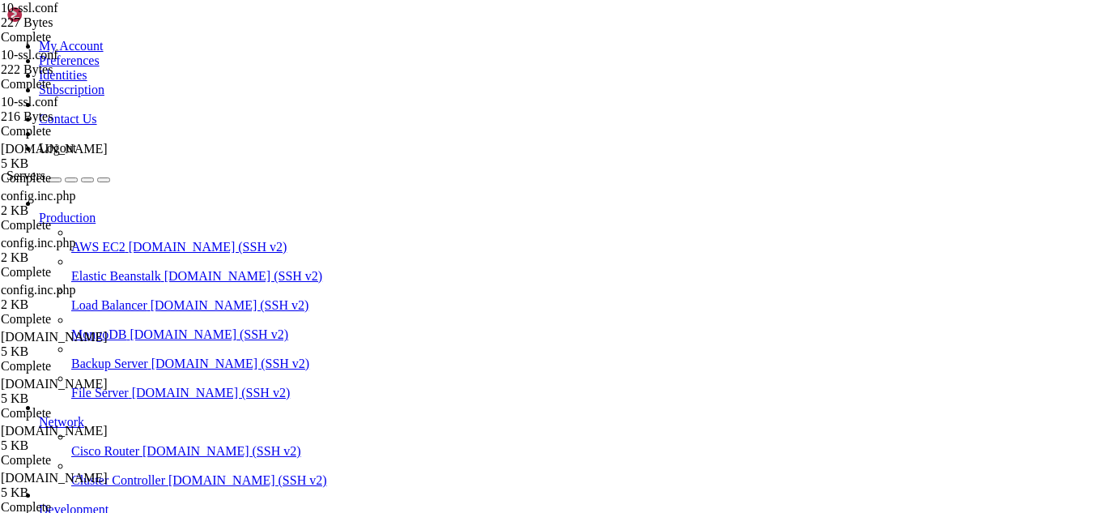
drag, startPoint x: 408, startPoint y: 139, endPoint x: 232, endPoint y: 87, distance: 184.2
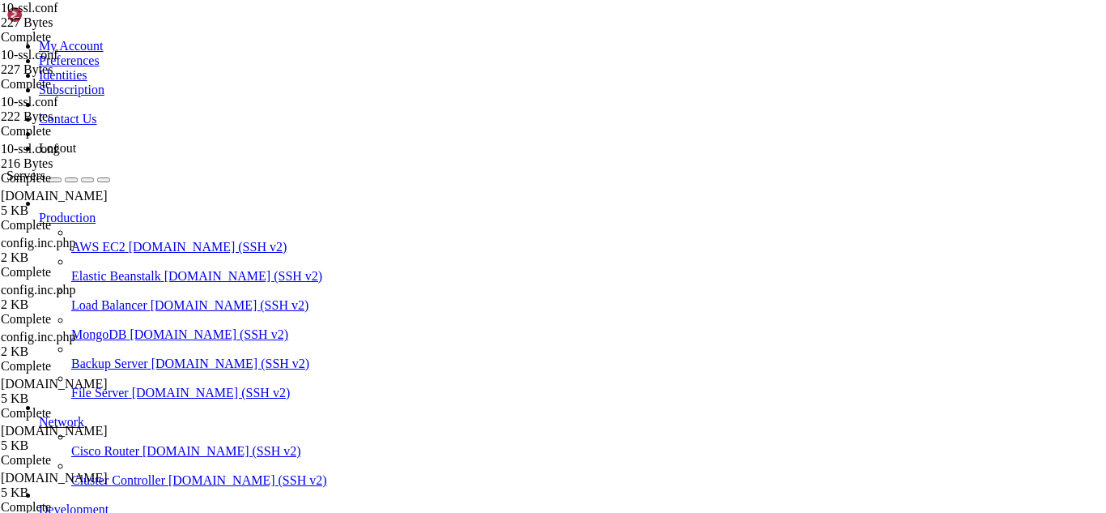
type textarea "ssl_cert = </etc/pki/tls/certs/hostname.cert ssl_key = </etc/pki/tls/private/ho…"
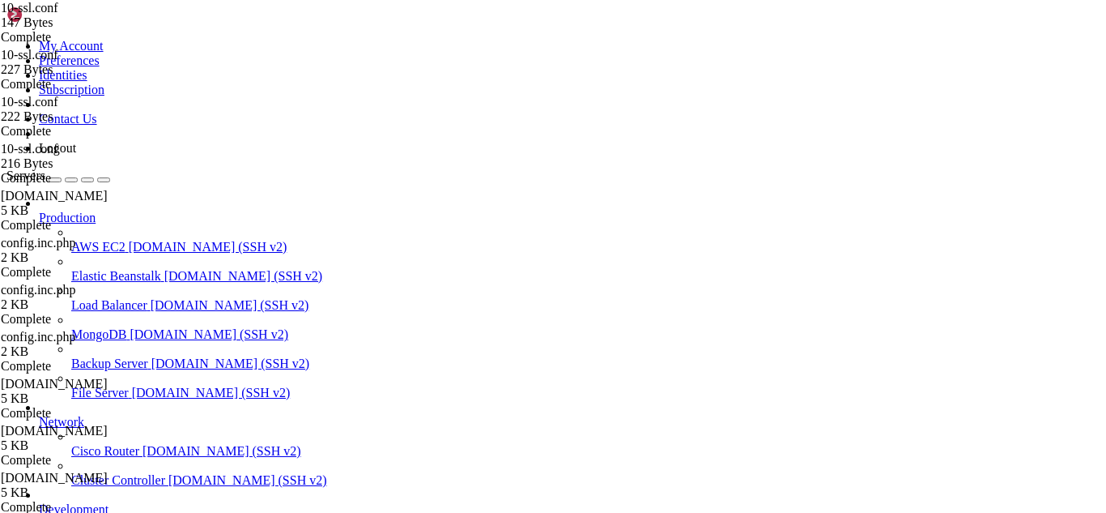
scroll to position [33084, 0]
drag, startPoint x: 202, startPoint y: 1385, endPoint x: 173, endPoint y: 1382, distance: 28.4
drag, startPoint x: 185, startPoint y: 1378, endPoint x: 164, endPoint y: 1381, distance: 20.4
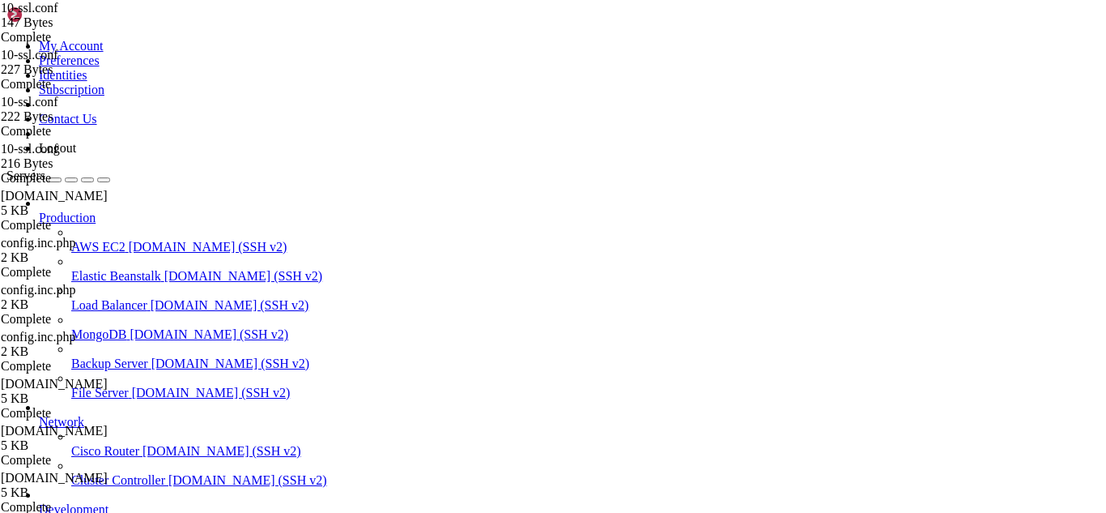
drag, startPoint x: 342, startPoint y: 1375, endPoint x: 15, endPoint y: 1325, distance: 330.2
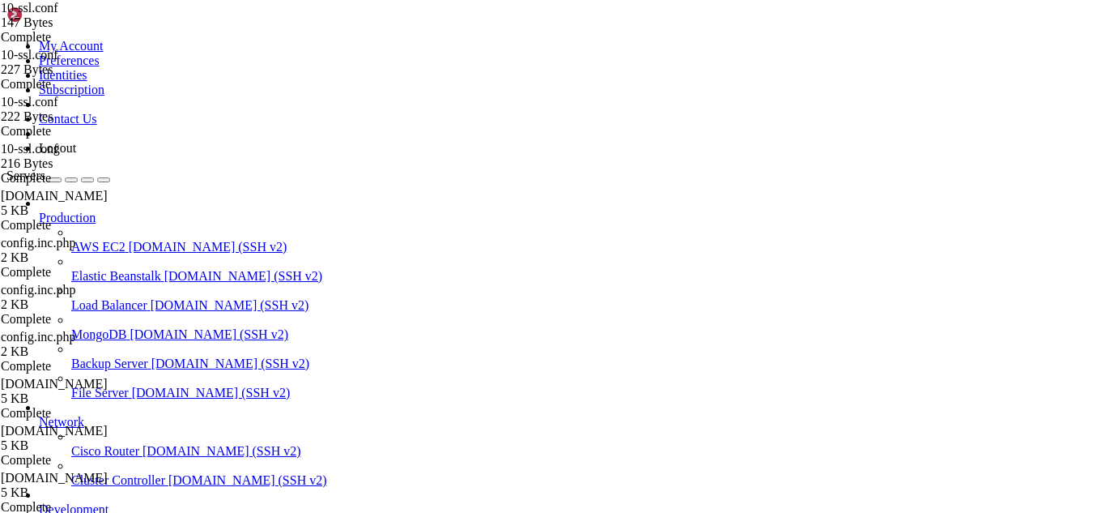
drag, startPoint x: 165, startPoint y: 1394, endPoint x: 138, endPoint y: 1373, distance: 34.0
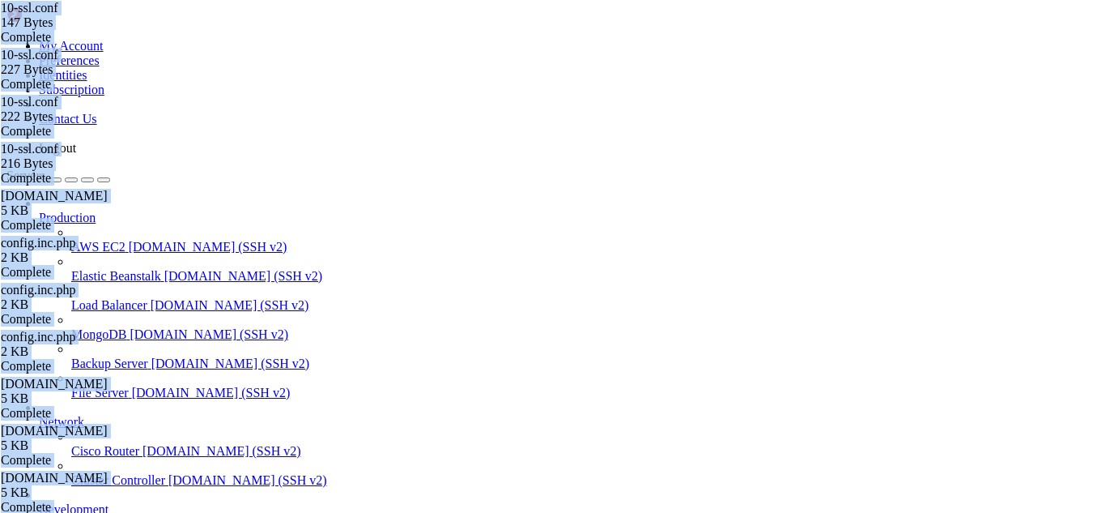
drag, startPoint x: 350, startPoint y: 1468, endPoint x: 79, endPoint y: 1199, distance: 381.4
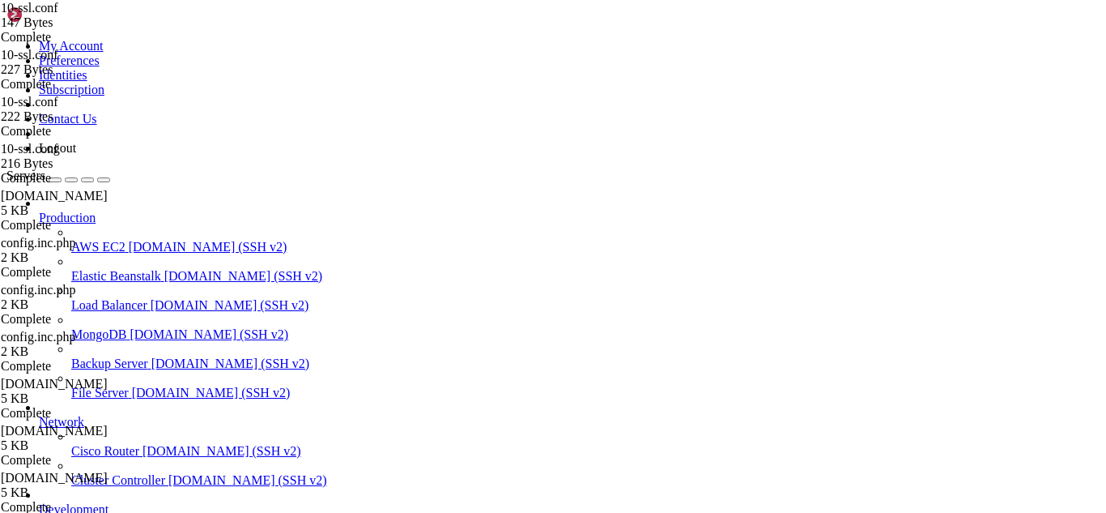
drag, startPoint x: 15, startPoint y: 1057, endPoint x: 183, endPoint y: 1390, distance: 373.1
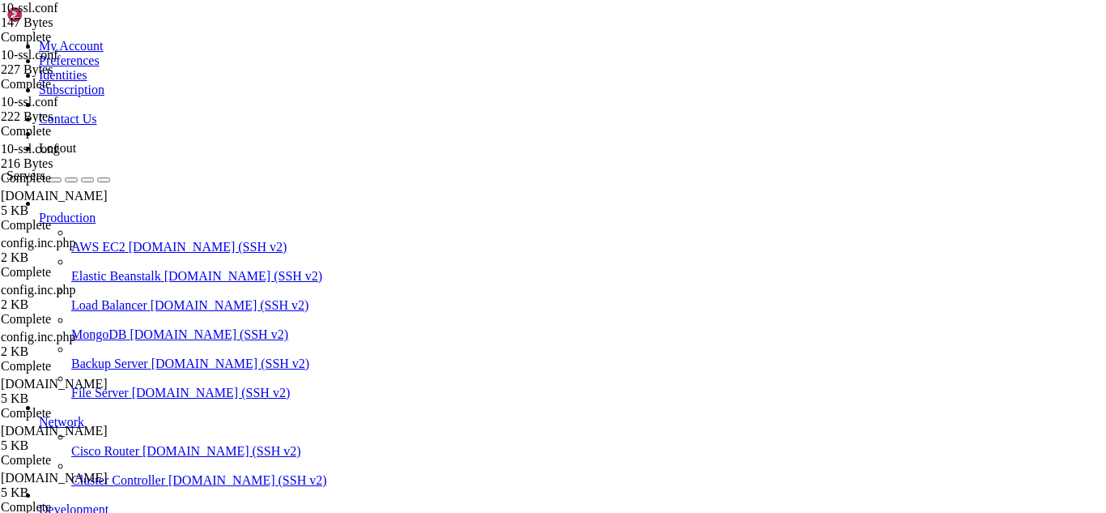
scroll to position [35411, 0]
drag, startPoint x: 197, startPoint y: 1144, endPoint x: 164, endPoint y: 1151, distance: 33.2
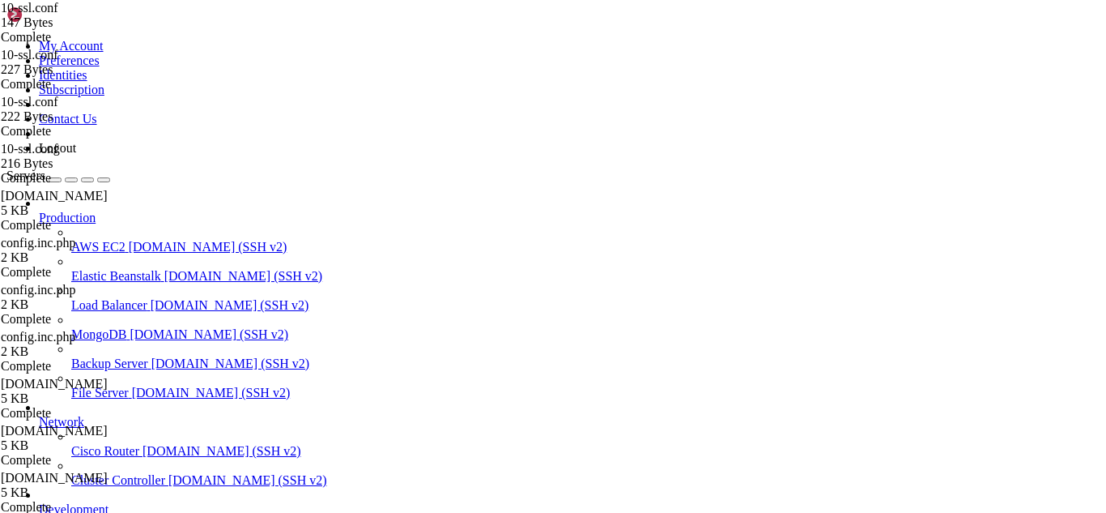
drag, startPoint x: 283, startPoint y: 1369, endPoint x: 266, endPoint y: 1370, distance: 17.0
drag, startPoint x: 131, startPoint y: 1370, endPoint x: 13, endPoint y: 1310, distance: 132.2
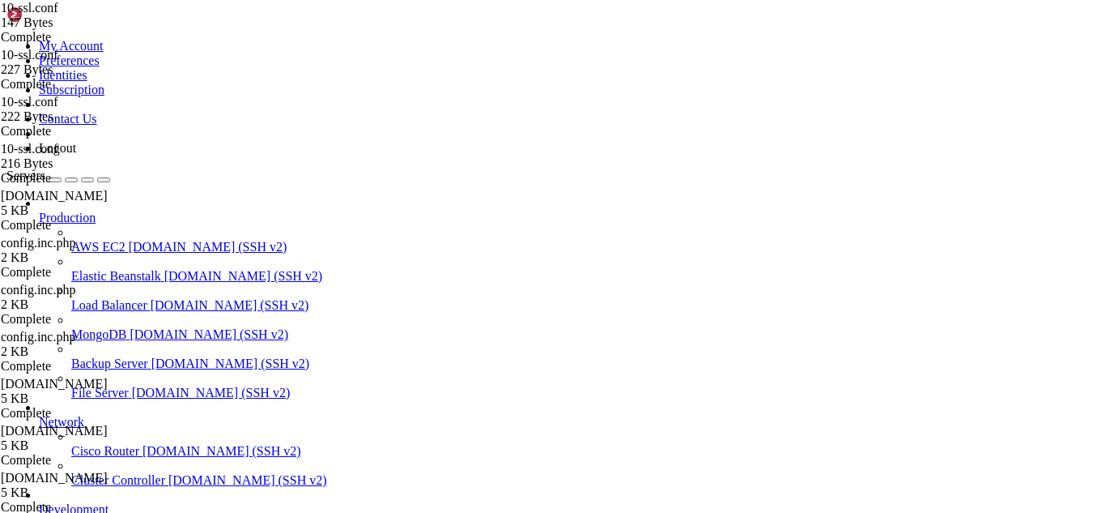
drag, startPoint x: 385, startPoint y: 53, endPoint x: 232, endPoint y: 58, distance: 153.1
type input "/usr/local/cwpsrv/var/services/roundcube/config/"
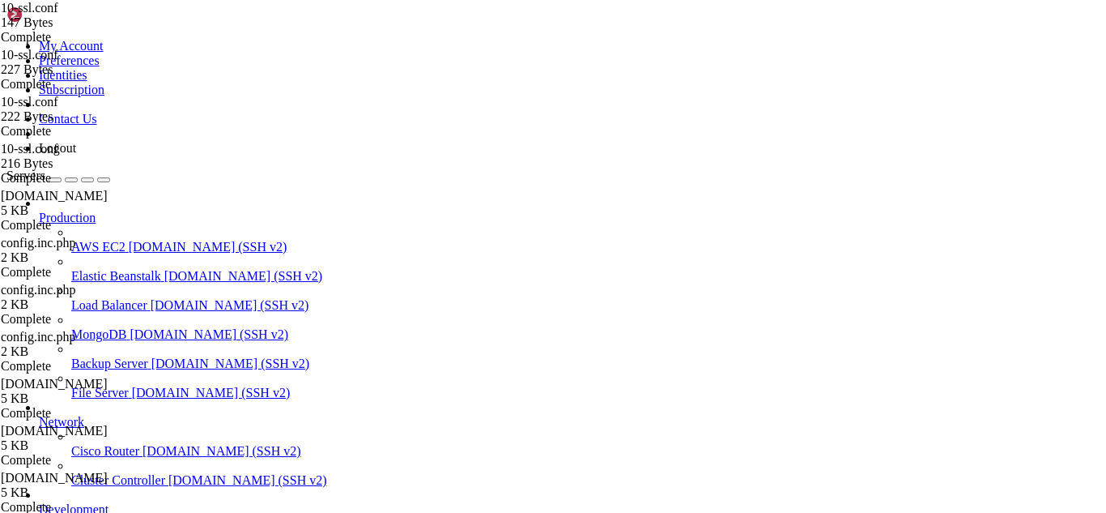
type textarea "$config['debug_level'] = 1; // 0=off, 1=errores, 2=todo"
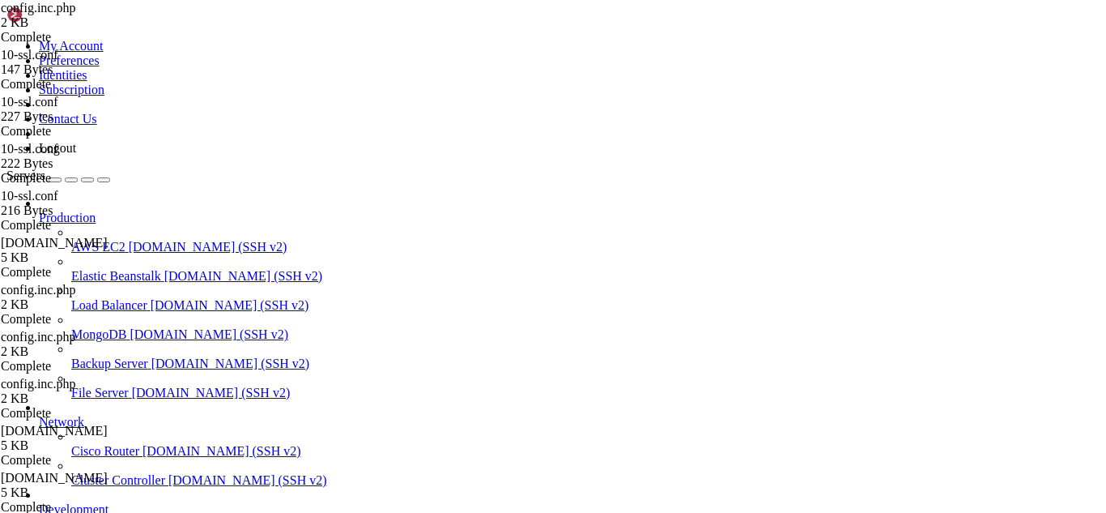
drag, startPoint x: 212, startPoint y: 1390, endPoint x: 168, endPoint y: 1373, distance: 46.9
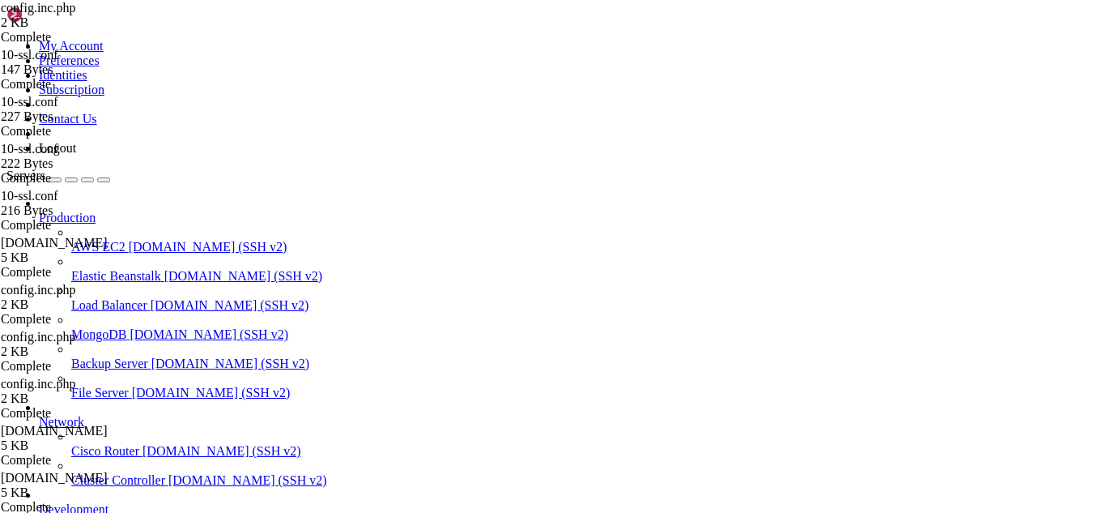
drag, startPoint x: 241, startPoint y: 1391, endPoint x: 197, endPoint y: 1378, distance: 45.6
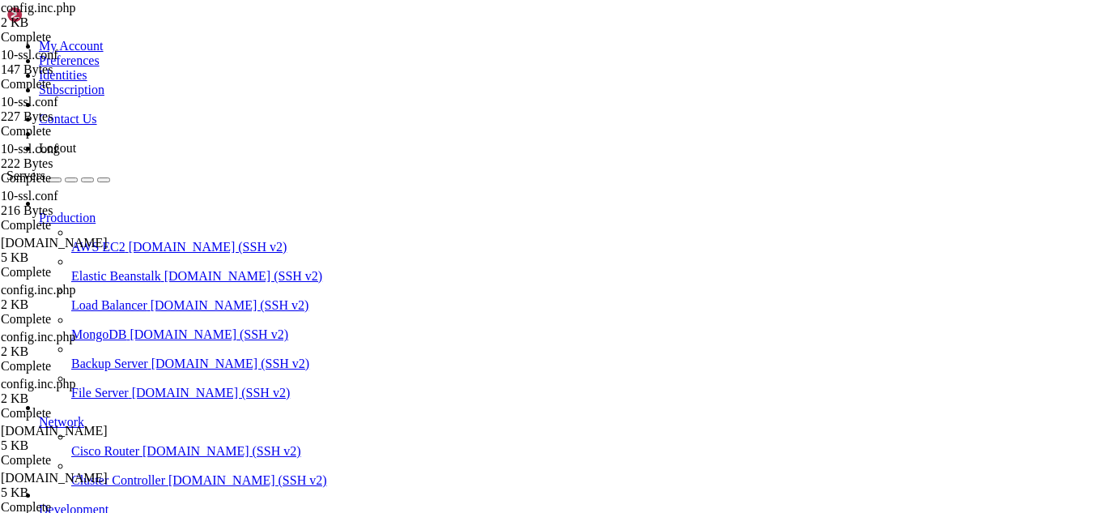
drag, startPoint x: 265, startPoint y: 1390, endPoint x: 233, endPoint y: 1386, distance: 31.8
drag, startPoint x: 225, startPoint y: 1372, endPoint x: 194, endPoint y: 1380, distance: 31.8
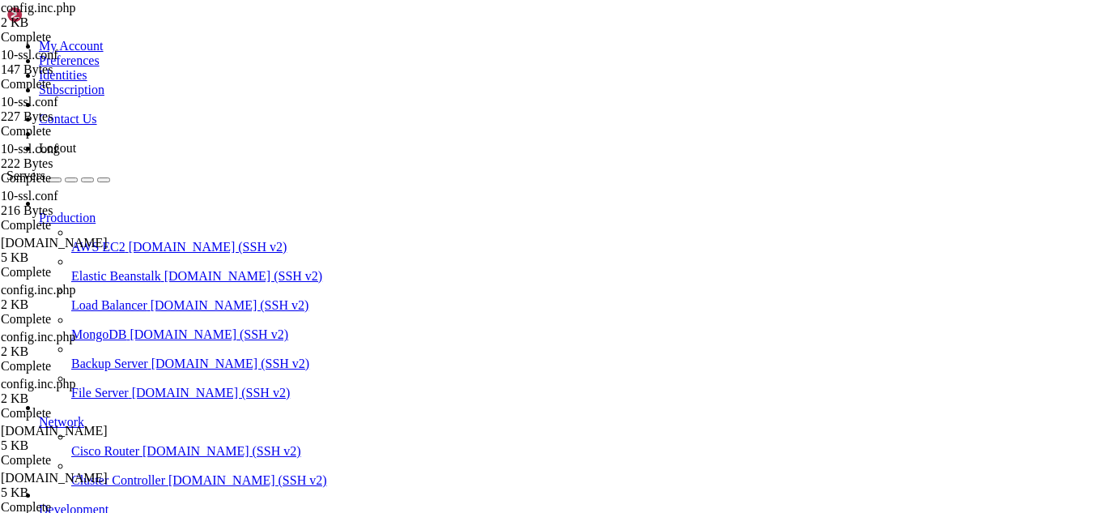
scroll to position [37242, 0]
drag, startPoint x: 221, startPoint y: 1389, endPoint x: 202, endPoint y: 1386, distance: 19.7
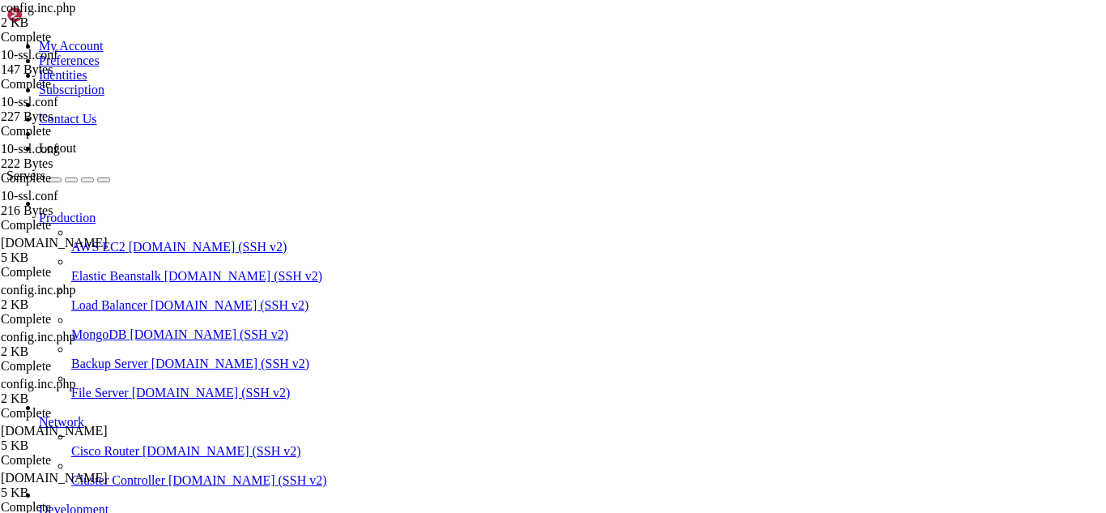
scroll to position [37270, 0]
drag, startPoint x: 179, startPoint y: 1389, endPoint x: 124, endPoint y: 1252, distance: 147.5
drag, startPoint x: 235, startPoint y: 1212, endPoint x: 157, endPoint y: 1203, distance: 78.4
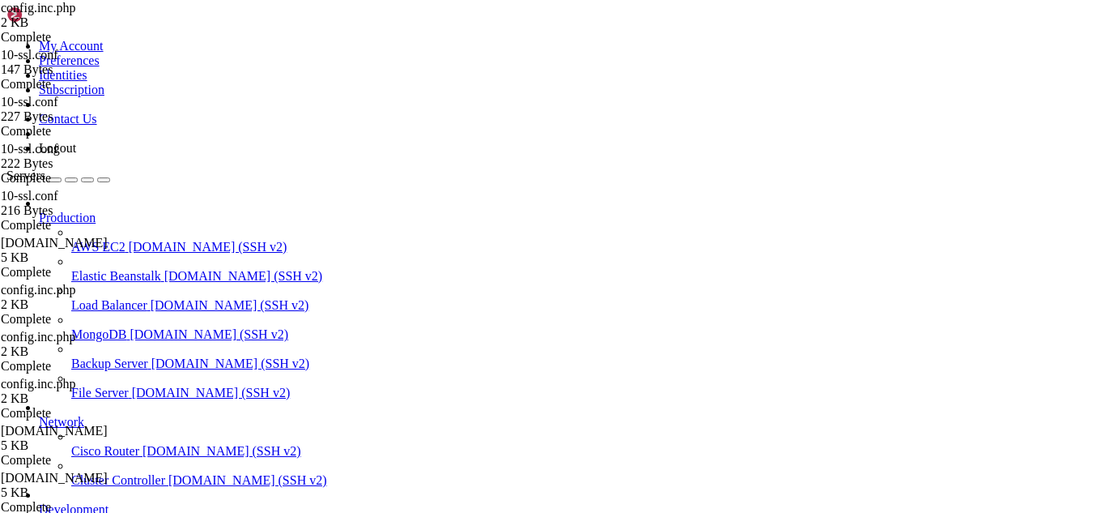
drag, startPoint x: 134, startPoint y: 1375, endPoint x: 14, endPoint y: 1196, distance: 215.4
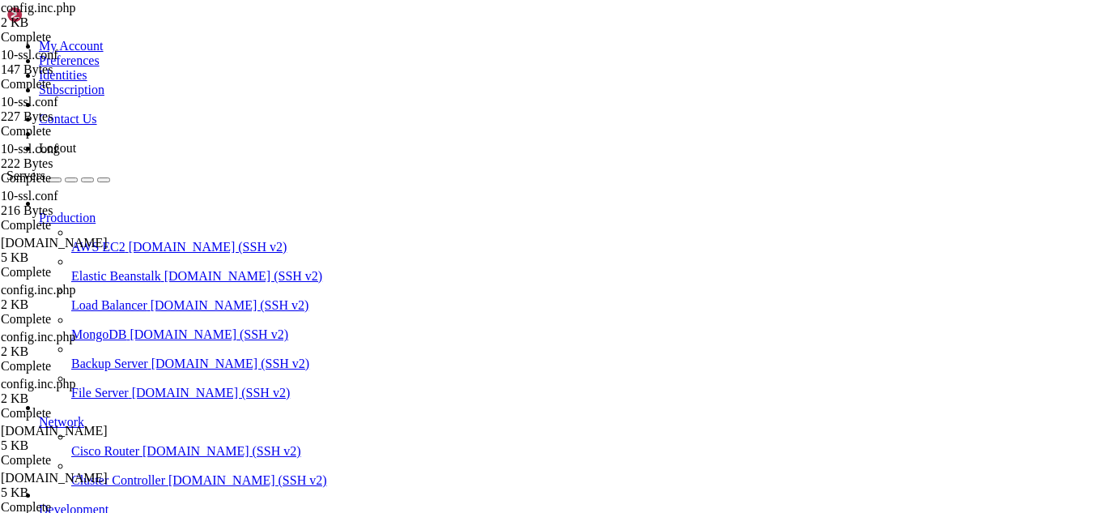
drag, startPoint x: 227, startPoint y: 1395, endPoint x: 185, endPoint y: 1387, distance: 42.7
drag, startPoint x: 871, startPoint y: 1361, endPoint x: 15, endPoint y: 1310, distance: 856.8
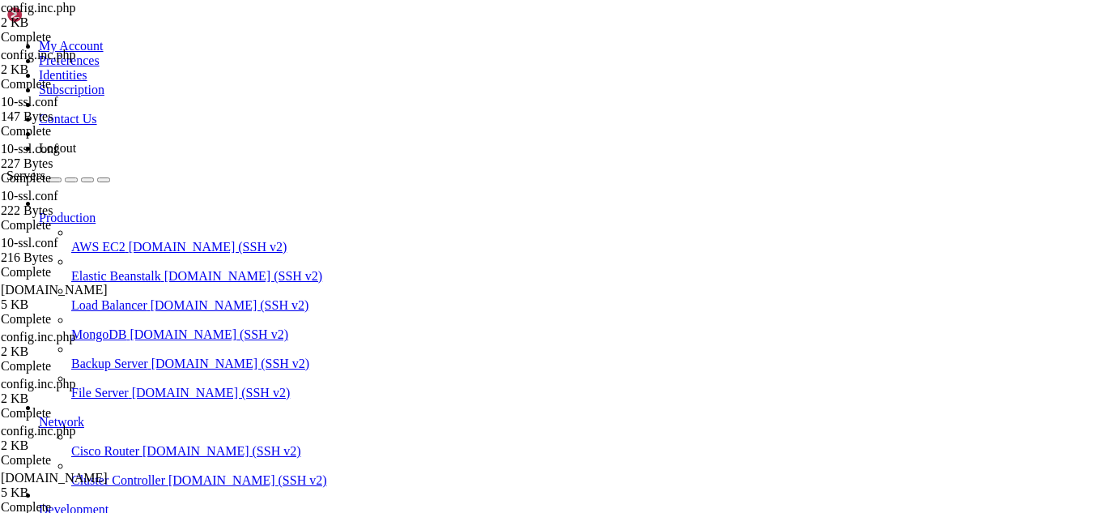
scroll to position [177, 0]
type textarea "$config['debug_level'] = 1; // 0=off, 1=errores, 2=todo"
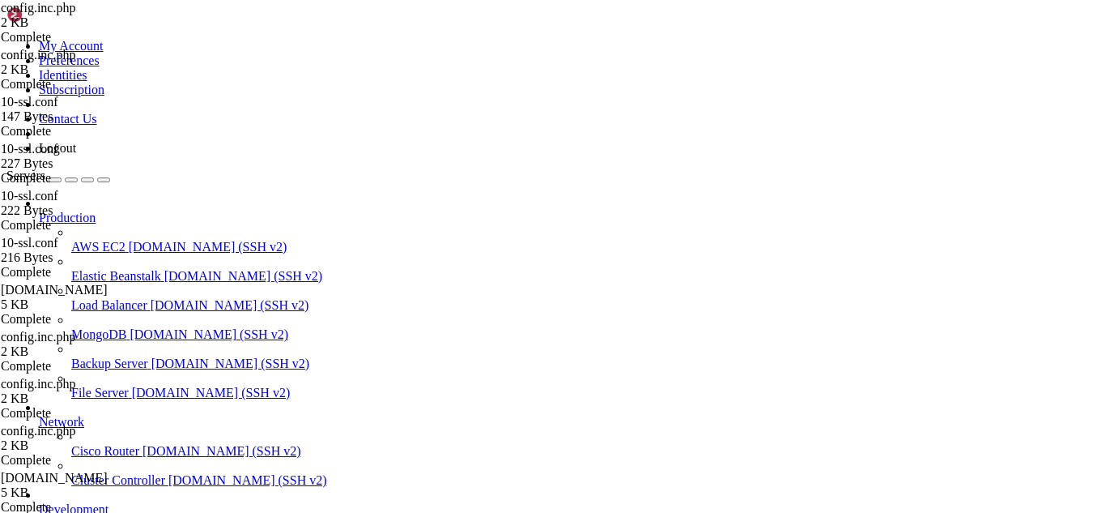
drag, startPoint x: 178, startPoint y: 1393, endPoint x: 166, endPoint y: 1391, distance: 12.4
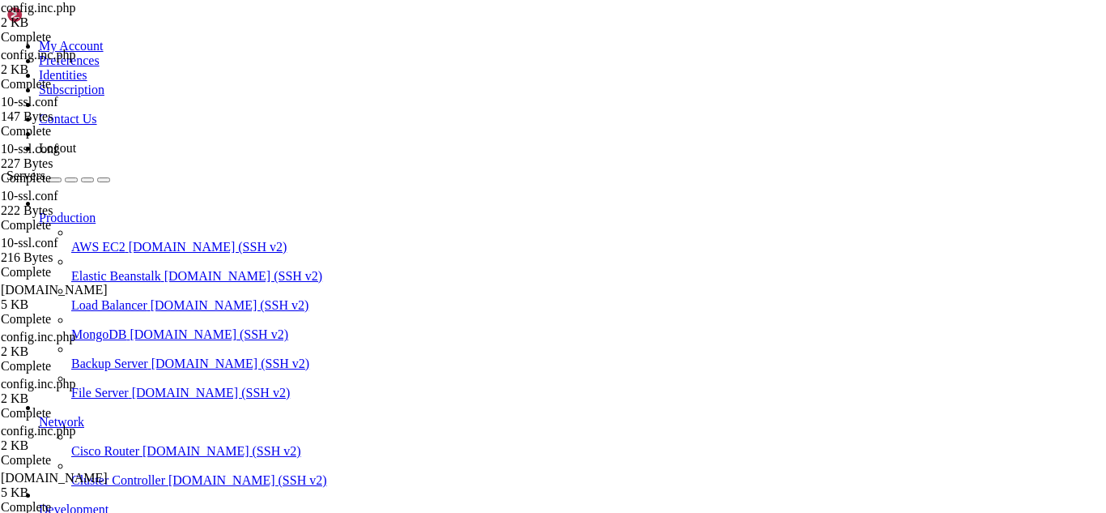
drag, startPoint x: 202, startPoint y: 1376, endPoint x: 156, endPoint y: 1367, distance: 47.0
drag, startPoint x: 830, startPoint y: 1374, endPoint x: 15, endPoint y: 1213, distance: 831.2
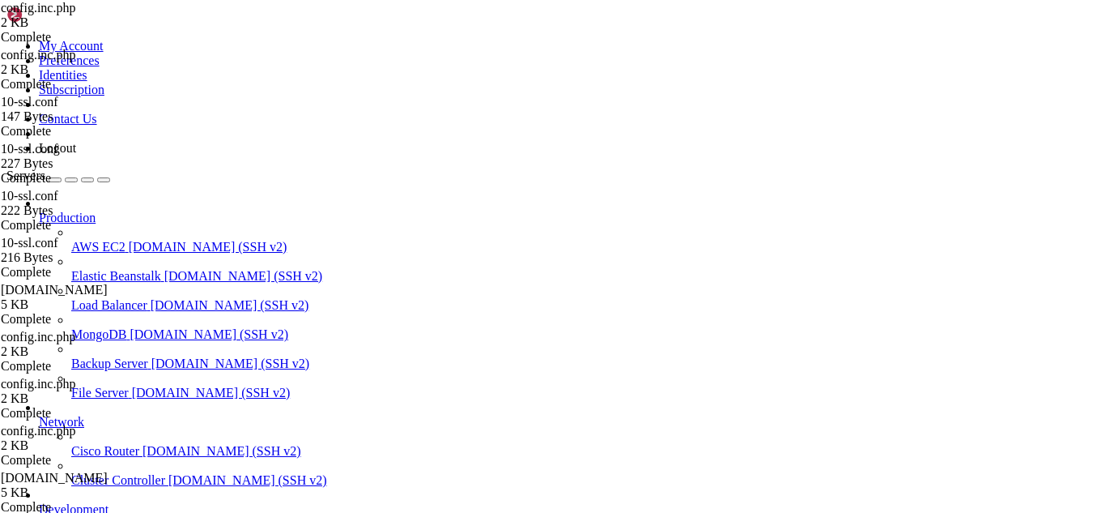
scroll to position [37945, 0]
type textarea "$config['imap_cache'] = true;"
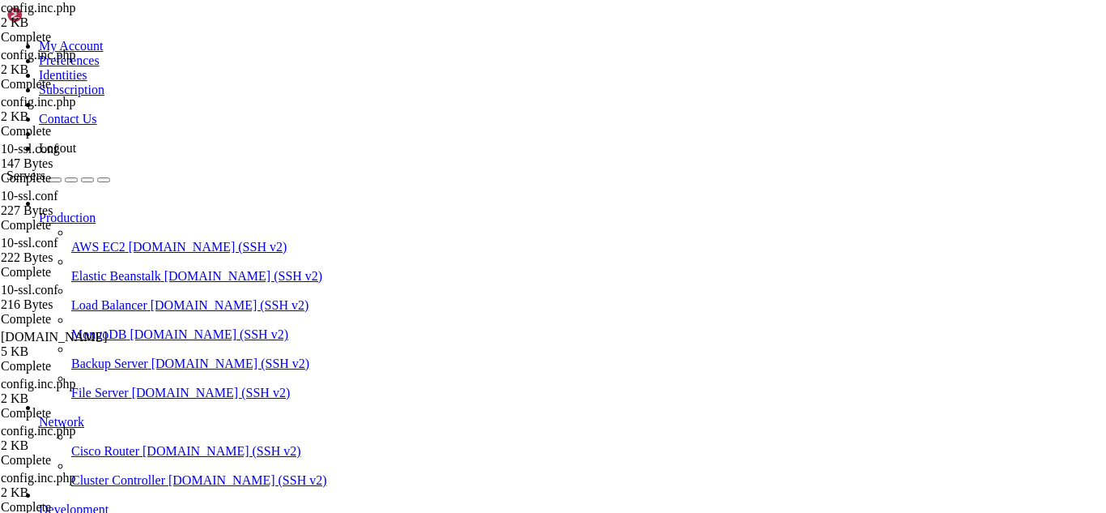
scroll to position [226, 0]
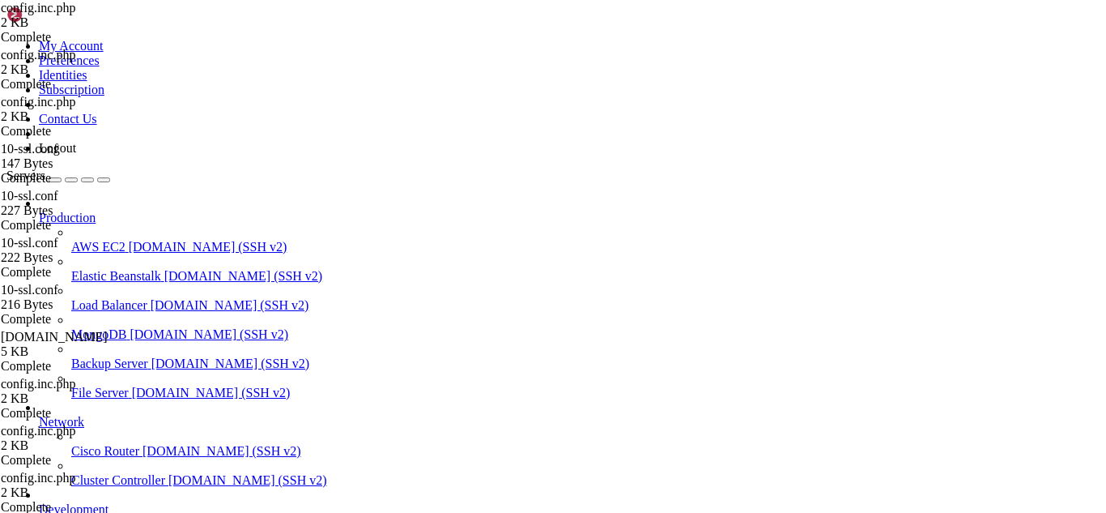
type textarea "$config['imap_cache'] = true;"
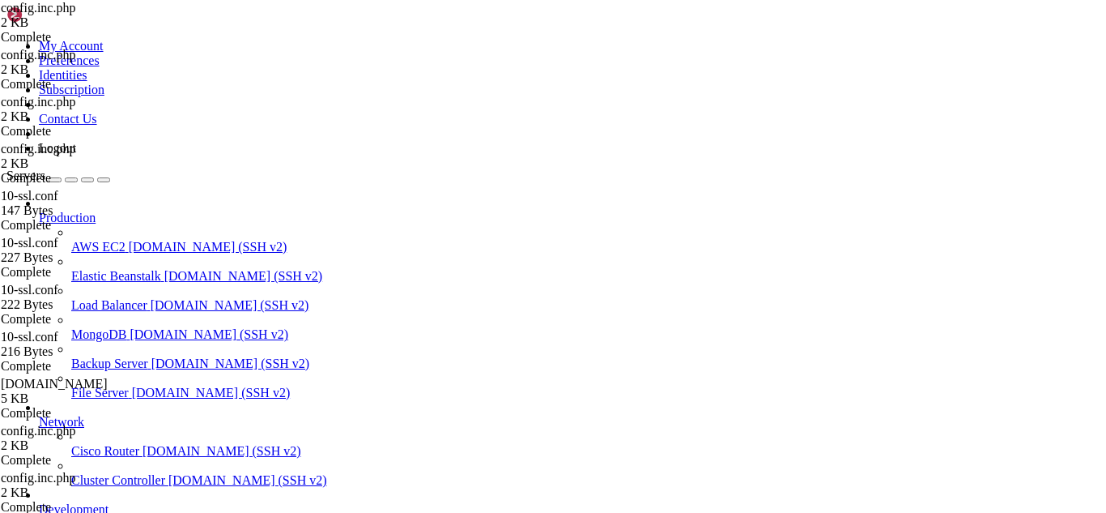
scroll to position [38124, 0]
drag, startPoint x: 201, startPoint y: 1397, endPoint x: 164, endPoint y: 1375, distance: 43.2
drag, startPoint x: 277, startPoint y: 1361, endPoint x: 13, endPoint y: 1310, distance: 268.9
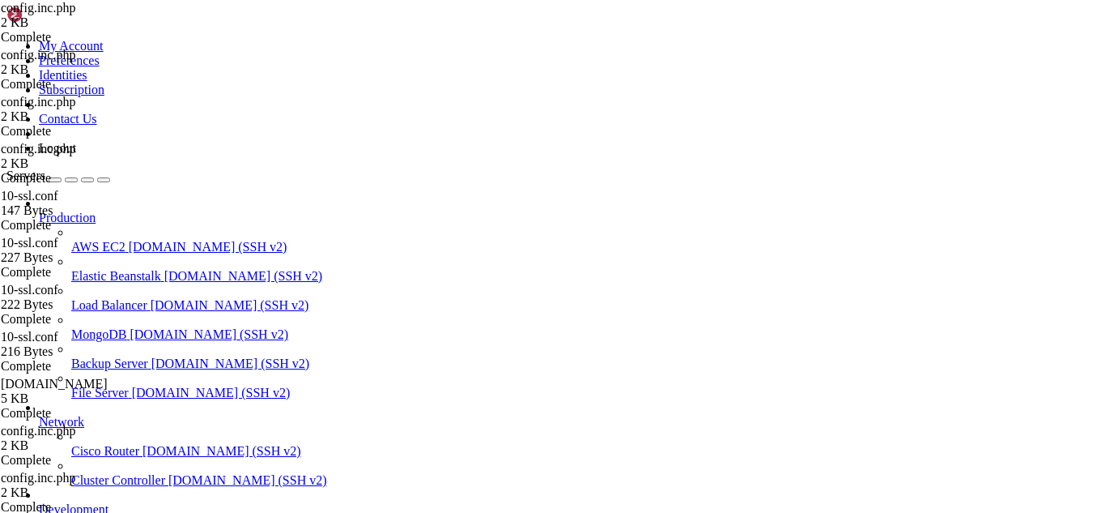
scroll to position [38137, 0]
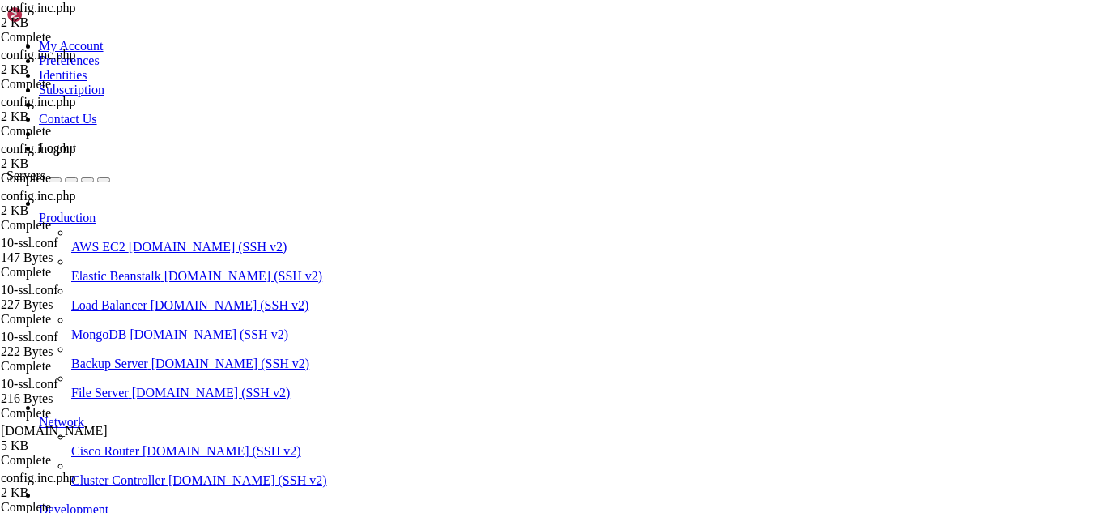
type textarea "$config['debug_level'] = 1; // 0=off, 1=errores, 2=todo"
